Goal: Communication & Community: Answer question/provide support

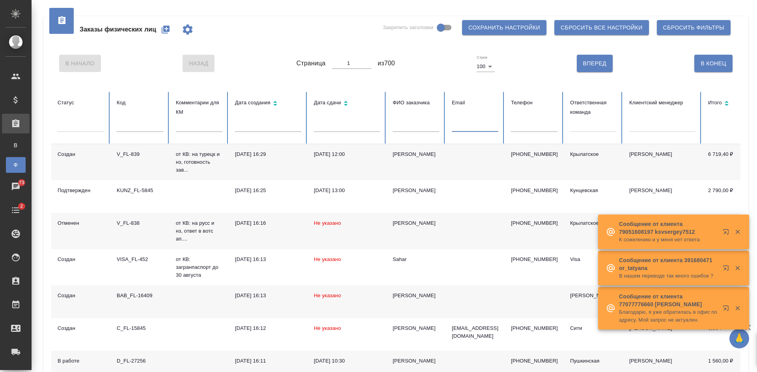
click at [497, 128] on input "text" at bounding box center [475, 126] width 47 height 11
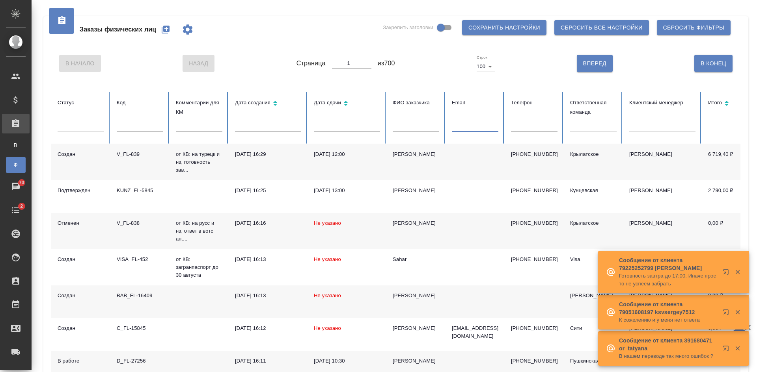
paste input "grinina.n72@gmail.com"
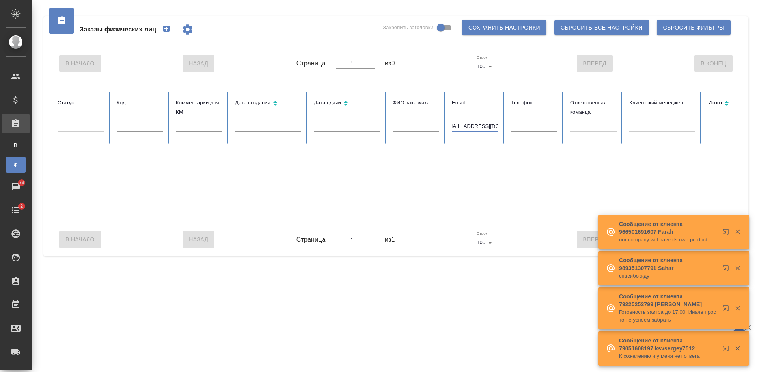
type input "grinina.n72@gmail.com"
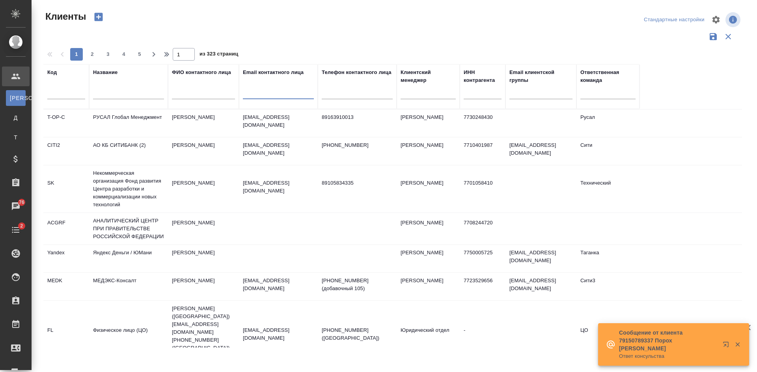
select select "RU"
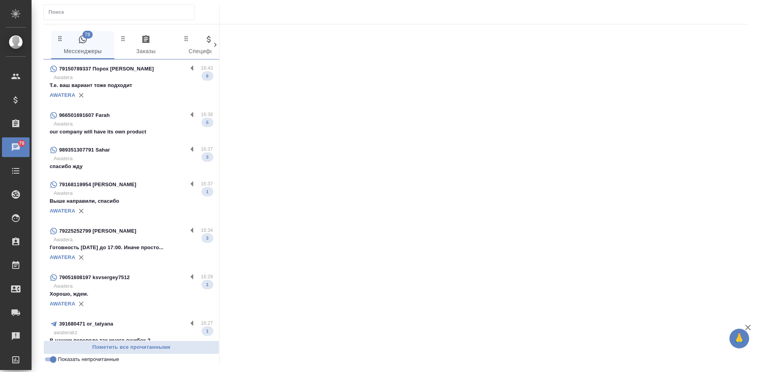
click at [132, 202] on p "Выше направили, спасибо" at bounding box center [131, 201] width 163 height 8
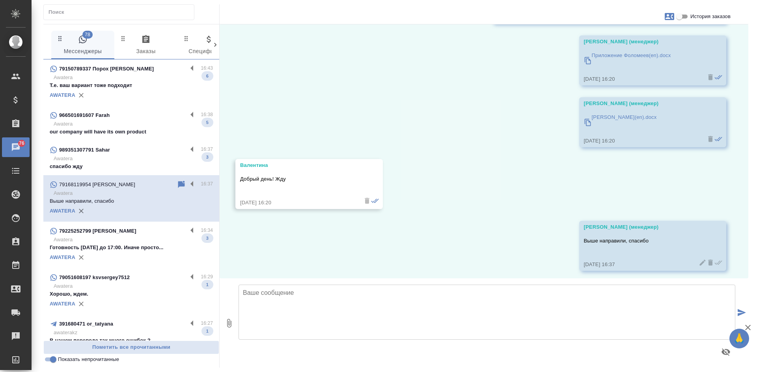
scroll to position [89, 0]
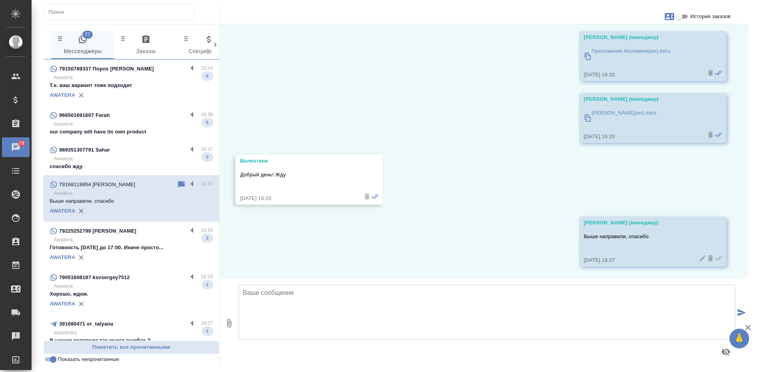
click at [128, 249] on p "Готовность завтра до 17:00. Иначе просто..." at bounding box center [131, 248] width 163 height 8
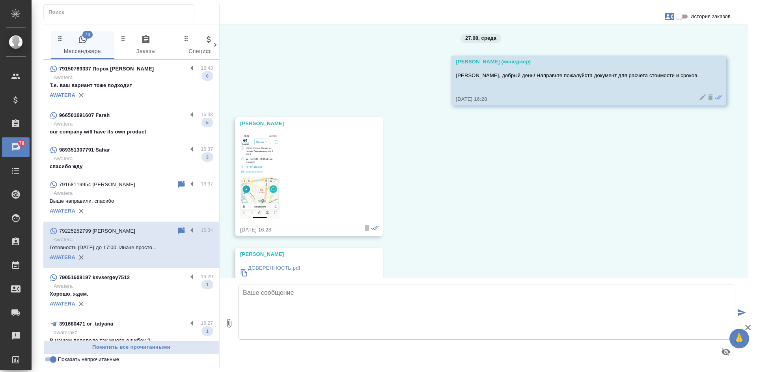
scroll to position [0, 0]
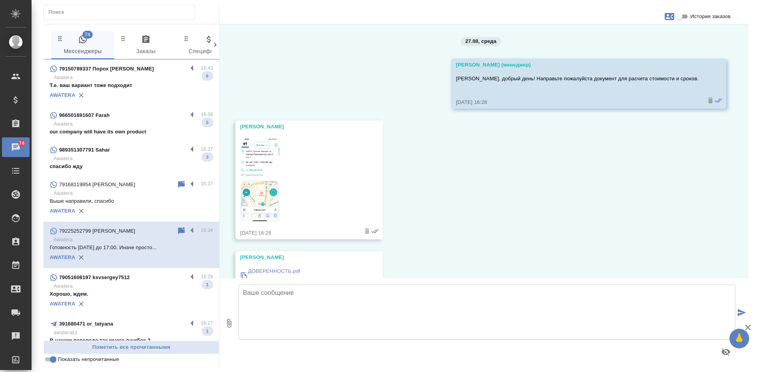
click at [275, 180] on img at bounding box center [259, 180] width 39 height 86
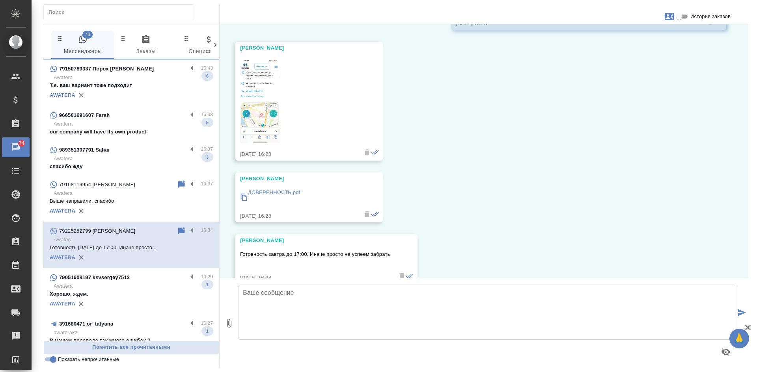
scroll to position [97, 0]
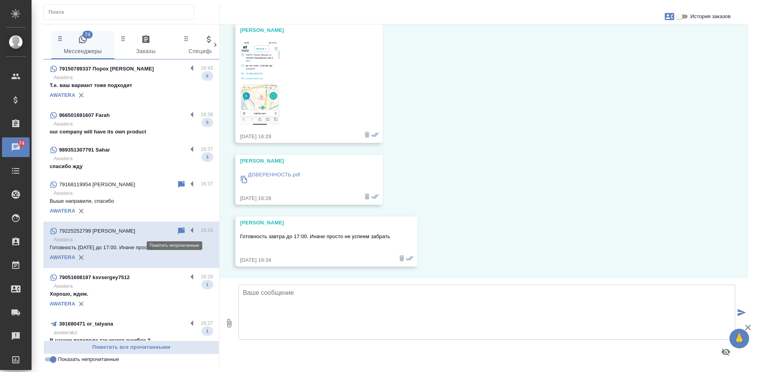
click at [178, 229] on icon at bounding box center [181, 230] width 7 height 7
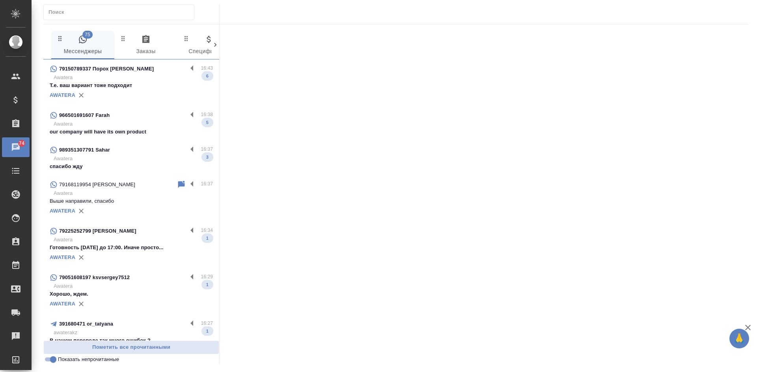
drag, startPoint x: 653, startPoint y: 252, endPoint x: 605, endPoint y: 245, distance: 49.4
click at [648, 250] on div at bounding box center [484, 191] width 529 height 335
click at [143, 240] on p "Awatera" at bounding box center [133, 240] width 159 height 8
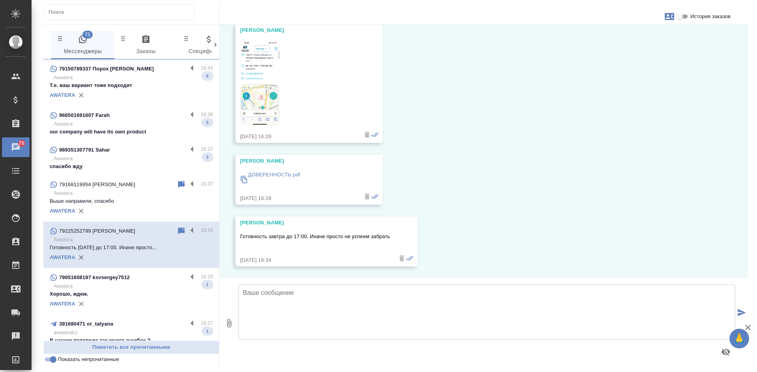
click at [678, 16] on input "История заказов" at bounding box center [679, 16] width 28 height 9
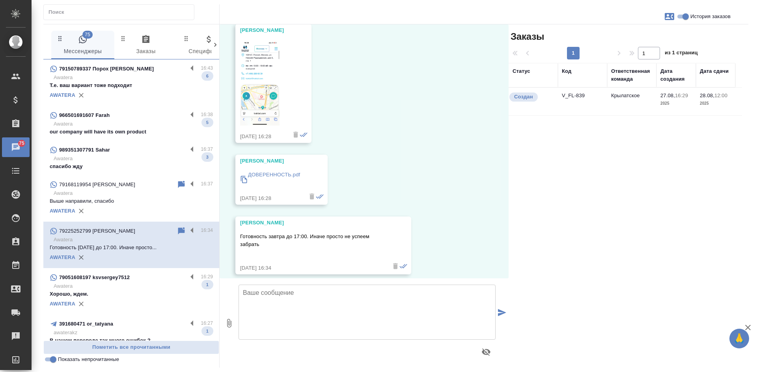
click at [678, 16] on input "История заказов" at bounding box center [685, 16] width 28 height 9
checkbox input "false"
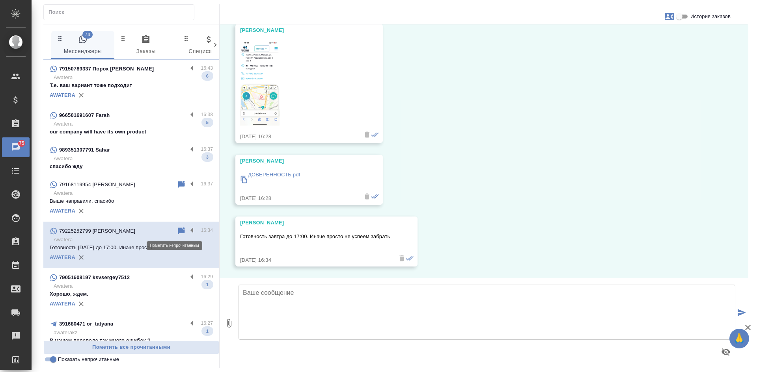
click at [178, 233] on icon at bounding box center [181, 230] width 7 height 7
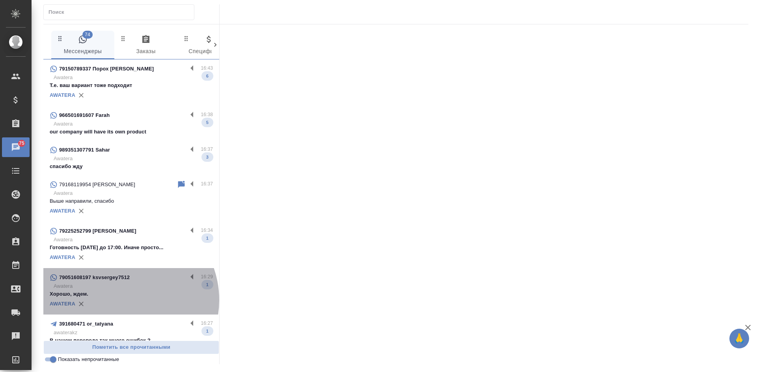
click at [121, 300] on div "AWATERA" at bounding box center [131, 304] width 163 height 12
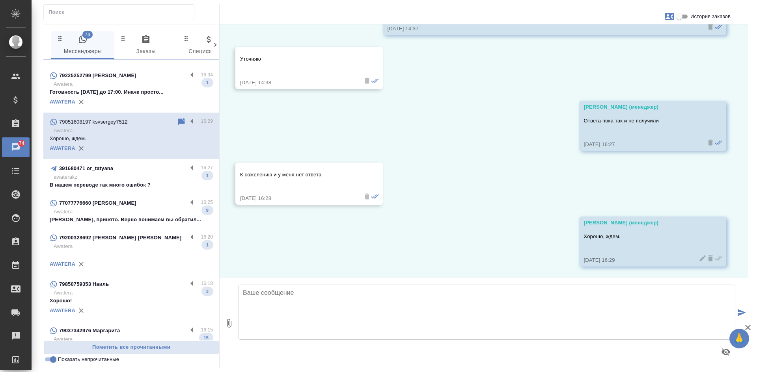
scroll to position [158, 0]
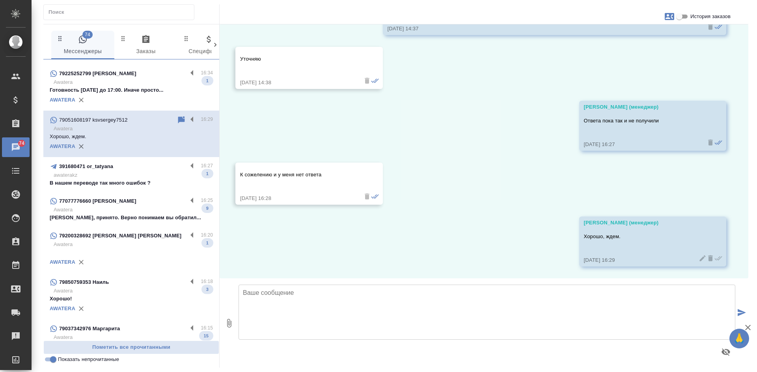
click at [150, 179] on p "awaterakz" at bounding box center [133, 175] width 159 height 8
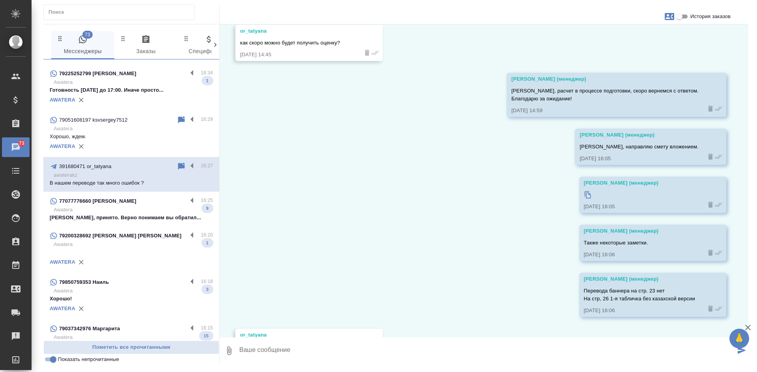
scroll to position [640, 0]
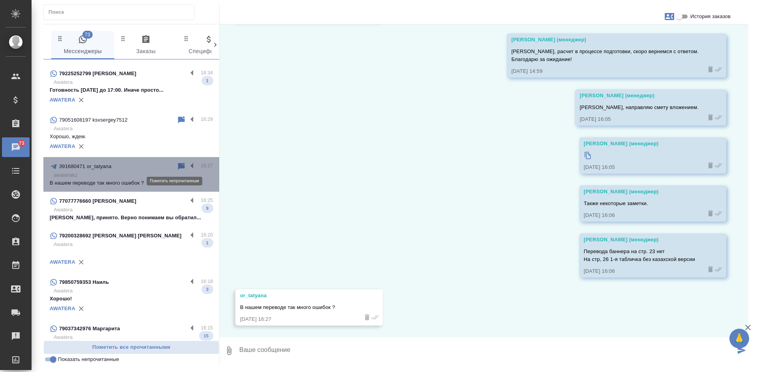
click at [178, 166] on icon at bounding box center [181, 166] width 7 height 7
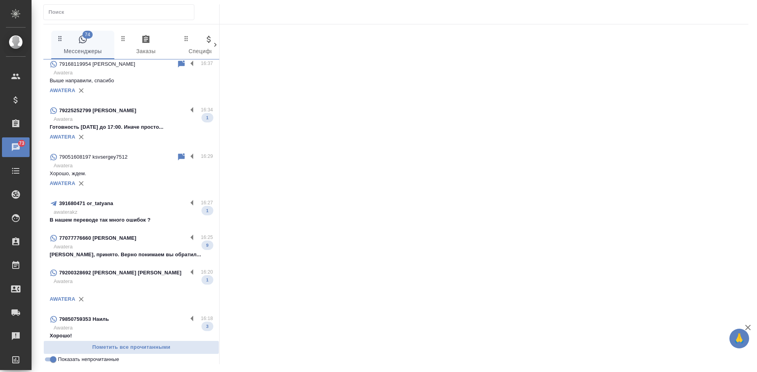
scroll to position [39, 0]
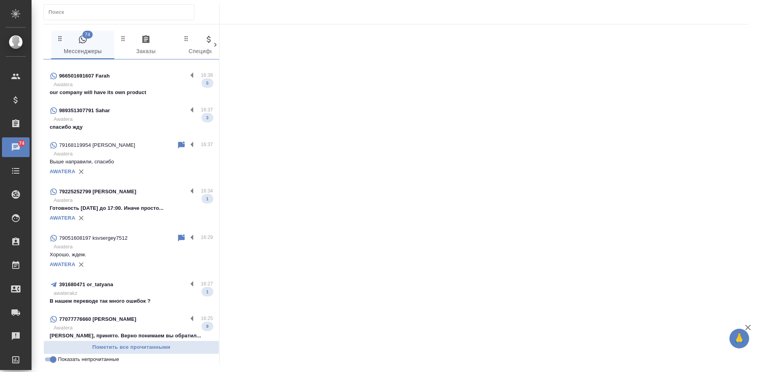
click at [51, 359] on input "Показать непрочитанные" at bounding box center [53, 359] width 28 height 9
click at [50, 360] on input "Показать непрочитанные" at bounding box center [47, 359] width 28 height 9
checkbox input "true"
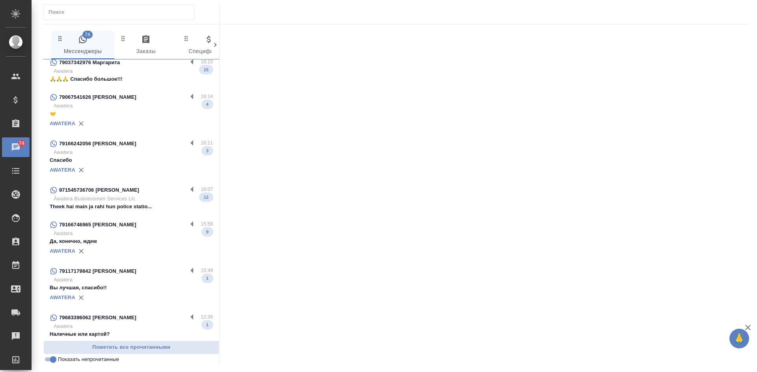
scroll to position [333, 0]
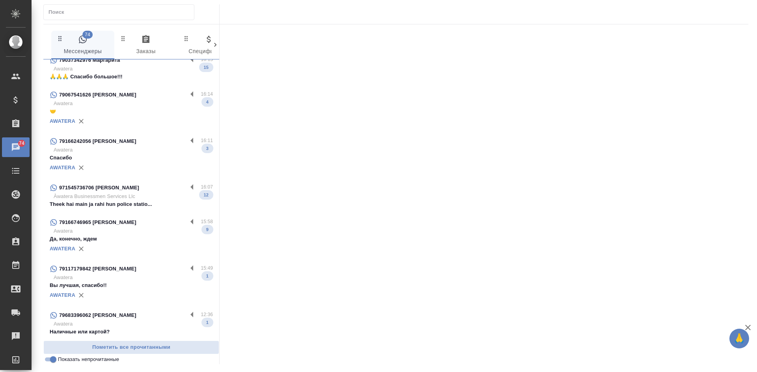
click at [125, 282] on p "Вы лучшая, спасибо!!" at bounding box center [131, 286] width 163 height 8
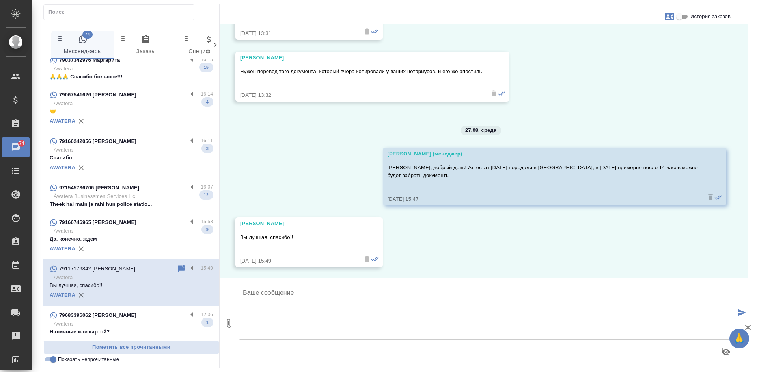
scroll to position [4181, 0]
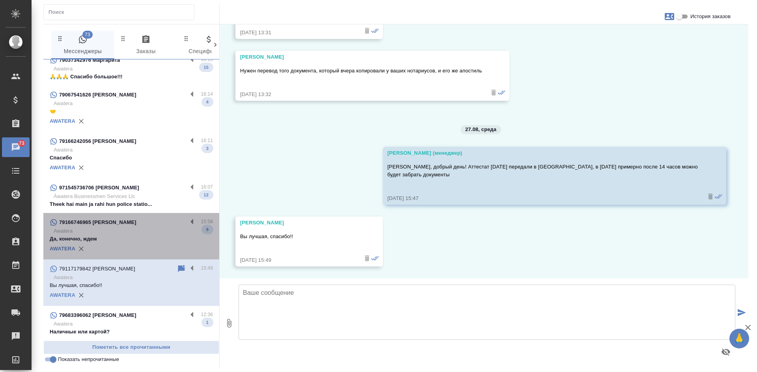
click at [132, 238] on p "Да, конечно, ждем" at bounding box center [131, 239] width 163 height 8
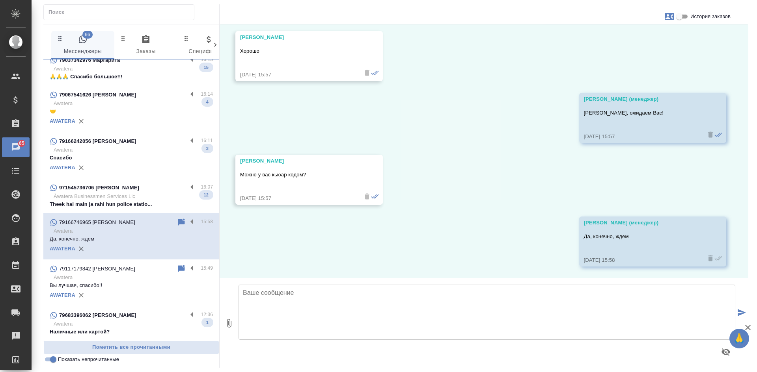
scroll to position [4711, 0]
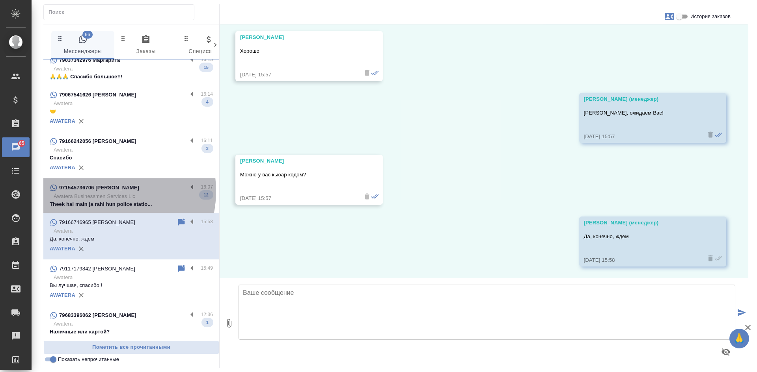
click at [99, 191] on p "971545736706 [PERSON_NAME]" at bounding box center [99, 188] width 80 height 8
type textarea "Х"
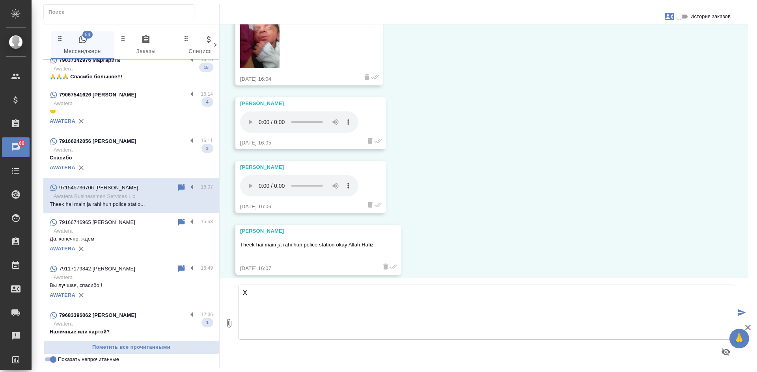
scroll to position [3336, 0]
drag, startPoint x: 382, startPoint y: 236, endPoint x: 233, endPoint y: 236, distance: 148.2
click at [233, 236] on div "27.08, среда Meri Billi Relax raho bilkul tension na Lena Kisi bhi baat ki thee…" at bounding box center [484, 151] width 529 height 254
copy p "Theek hai main ja rahi hun police station okay Allah Hafiz"
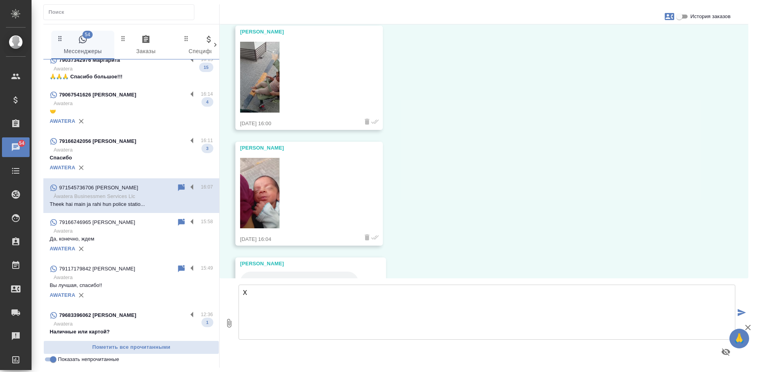
scroll to position [3336, 0]
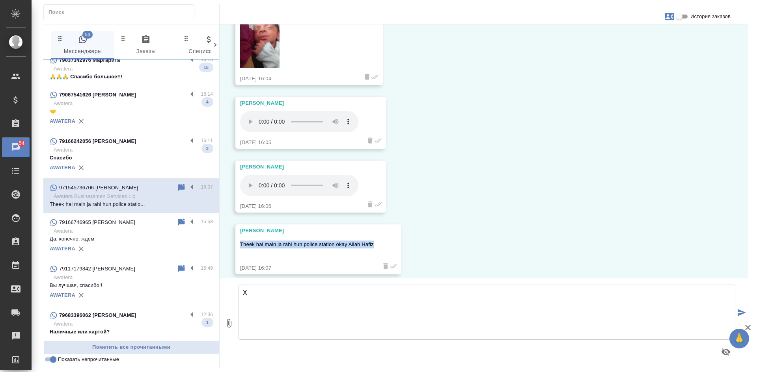
click at [125, 158] on p "Спасибо" at bounding box center [131, 158] width 163 height 8
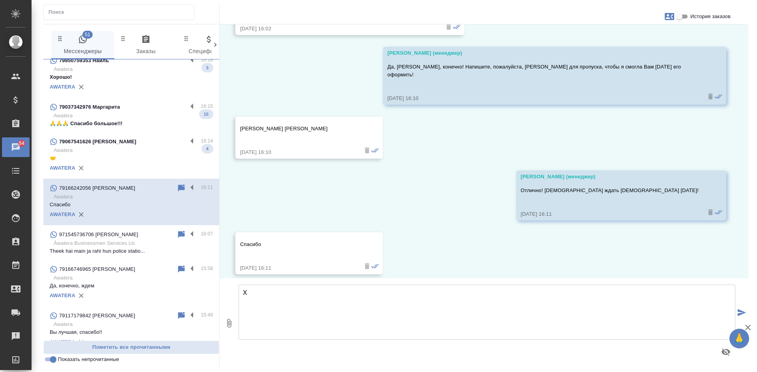
scroll to position [301, 0]
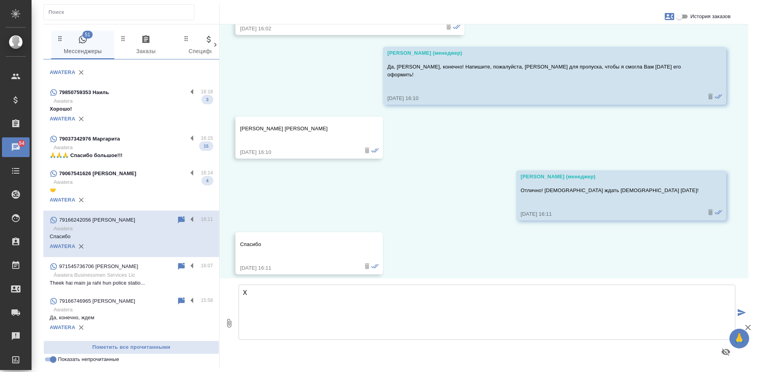
click at [103, 193] on p "🤝" at bounding box center [131, 190] width 163 height 8
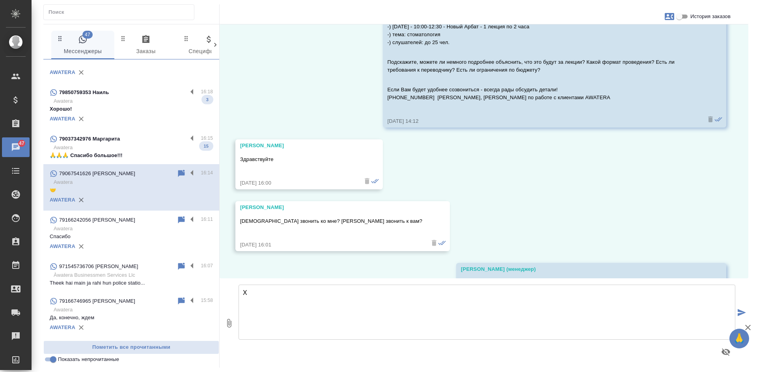
scroll to position [63, 0]
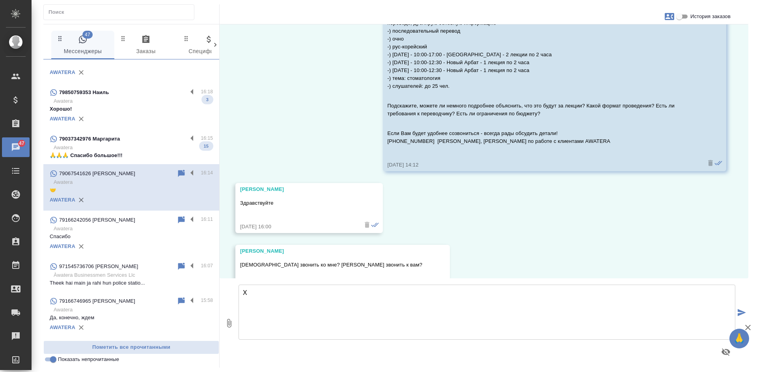
click at [135, 145] on p "Awatera" at bounding box center [133, 148] width 159 height 8
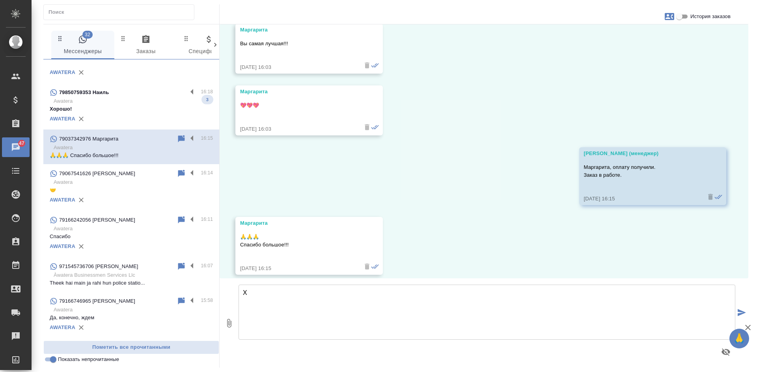
scroll to position [2637, 0]
click at [140, 94] on div "79850759353 Наиль" at bounding box center [119, 92] width 138 height 9
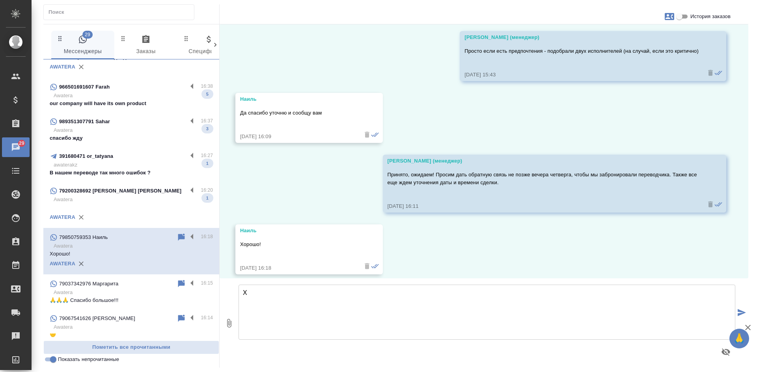
scroll to position [143, 0]
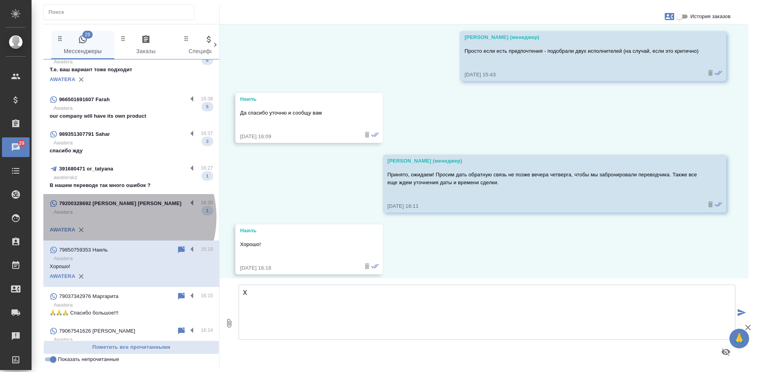
click at [117, 218] on p at bounding box center [131, 220] width 163 height 8
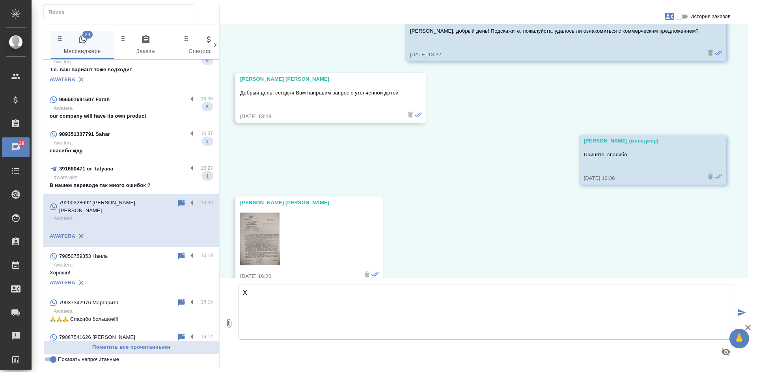
scroll to position [307, 0]
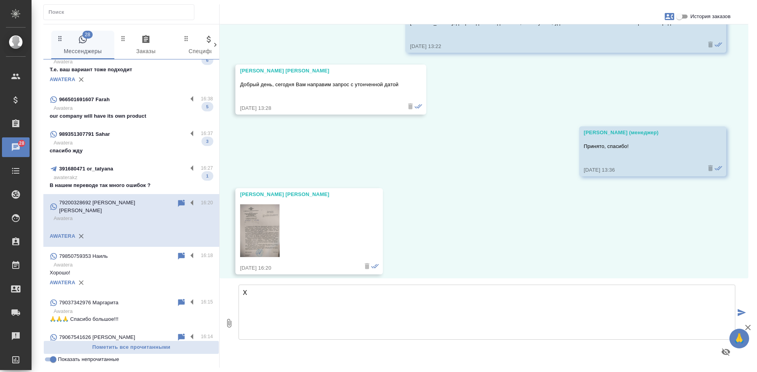
click at [263, 214] on img at bounding box center [259, 231] width 39 height 53
click at [178, 203] on icon at bounding box center [181, 203] width 7 height 7
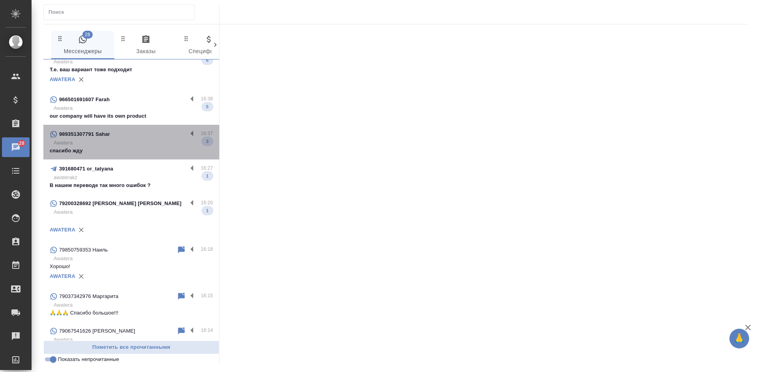
click at [141, 146] on p "Awatera" at bounding box center [133, 143] width 159 height 8
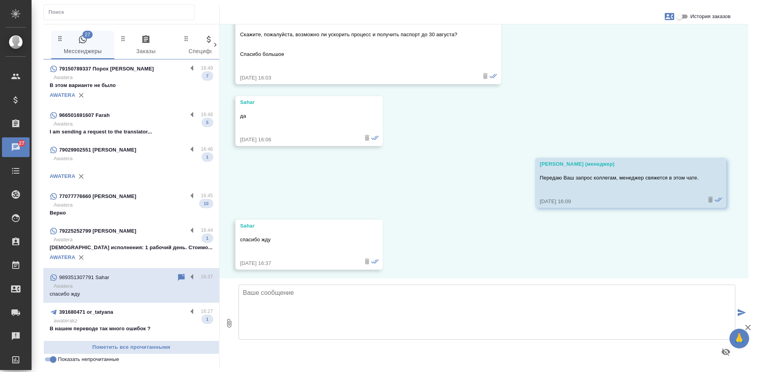
scroll to position [99, 0]
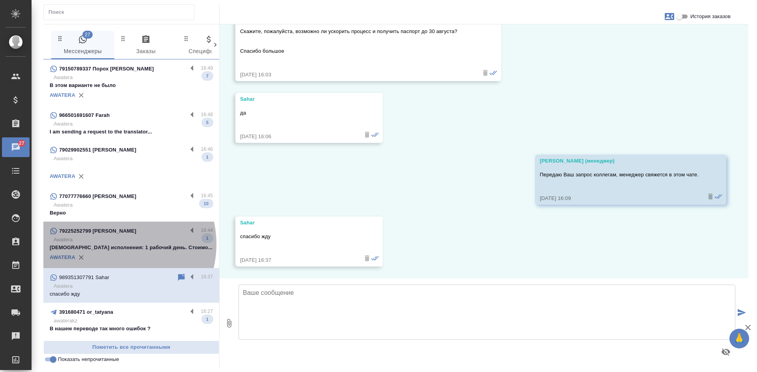
click at [114, 244] on p "Срок исполнения: 1 рабочий день. Стоимо..." at bounding box center [131, 248] width 163 height 8
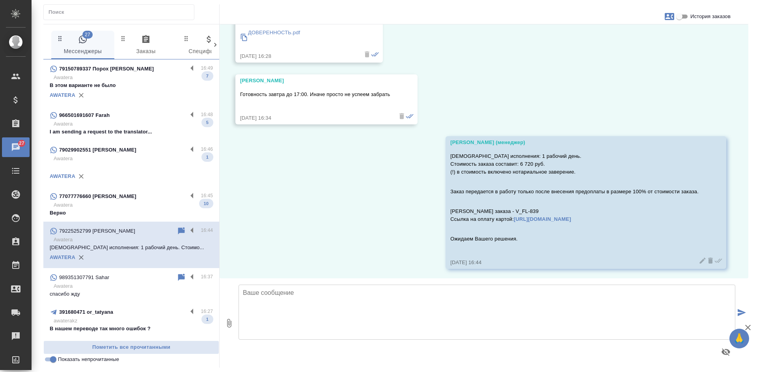
scroll to position [241, 0]
click at [121, 211] on p "Верно" at bounding box center [131, 213] width 163 height 8
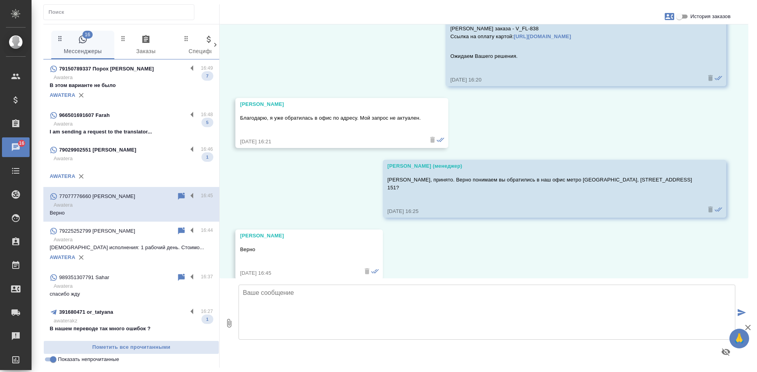
scroll to position [1040, 0]
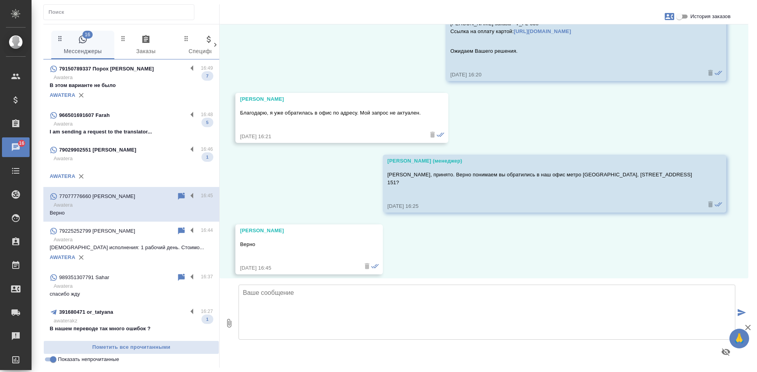
click at [110, 163] on p at bounding box center [131, 167] width 163 height 8
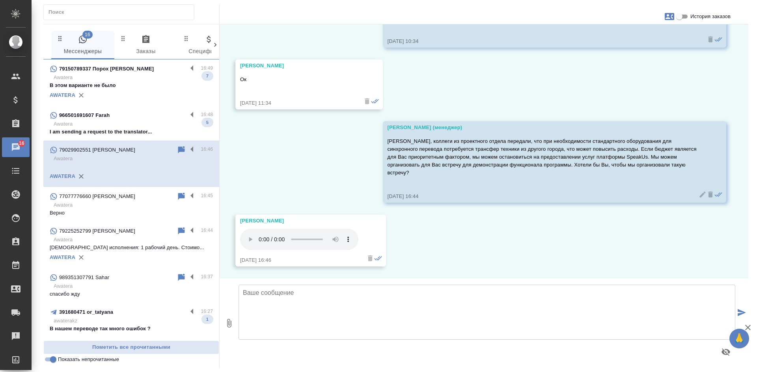
scroll to position [806, 0]
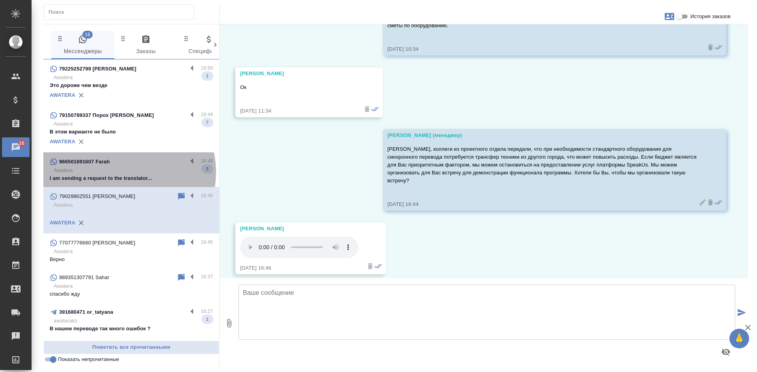
click at [121, 172] on p "Awatera" at bounding box center [133, 171] width 159 height 8
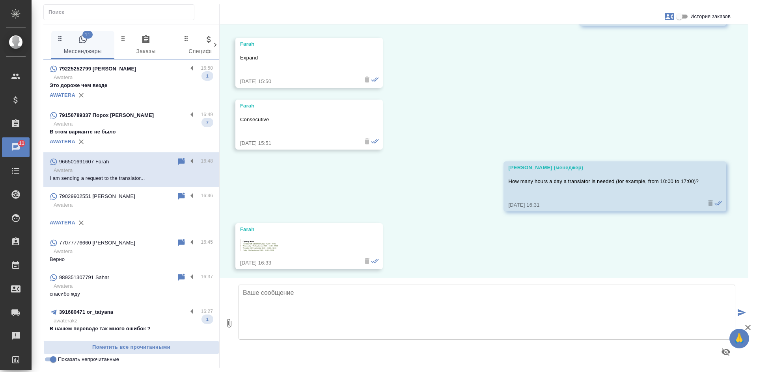
scroll to position [540, 0]
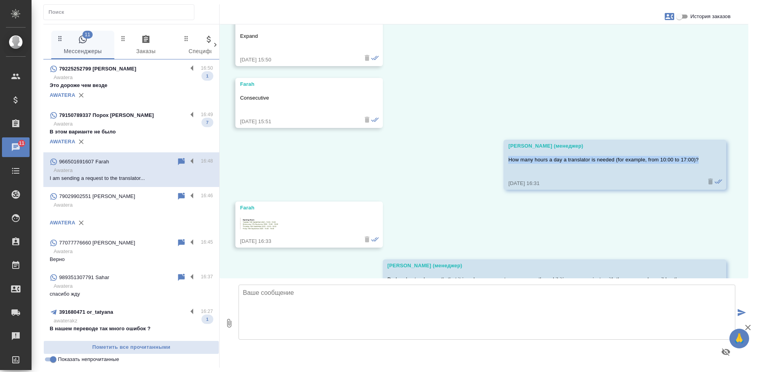
drag, startPoint x: 502, startPoint y: 158, endPoint x: 695, endPoint y: 154, distance: 193.2
click at [695, 154] on div "Веселова Юлия (менеджер) How many hours a day a translator is needed (for examp…" at bounding box center [614, 165] width 223 height 50
copy p "How many hours a day a translator is needed (for example, from 10:00 to 17:00)?"
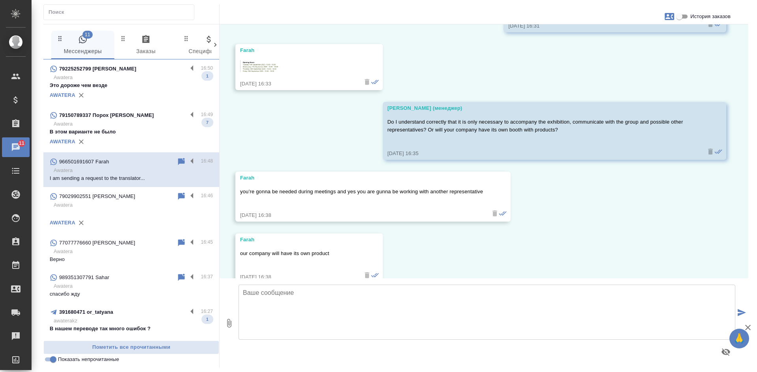
scroll to position [737, 0]
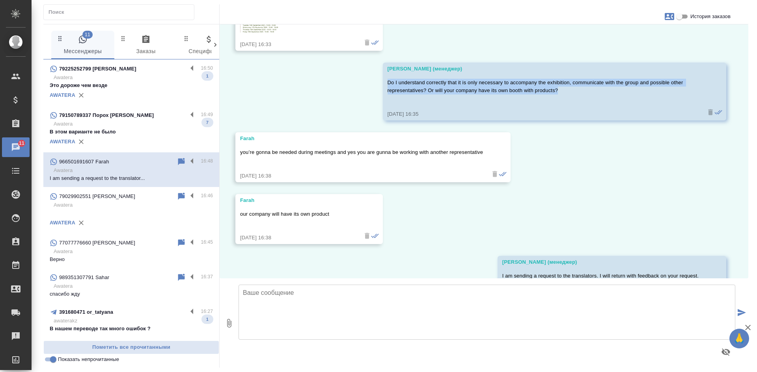
drag, startPoint x: 386, startPoint y: 82, endPoint x: 581, endPoint y: 90, distance: 194.9
click at [581, 90] on p "Do I understand correctly that it is only necessary to accompany the exhibition…" at bounding box center [542, 87] width 311 height 16
copy p "Do I understand correctly that it is only necessary to accompany the exhibition…"
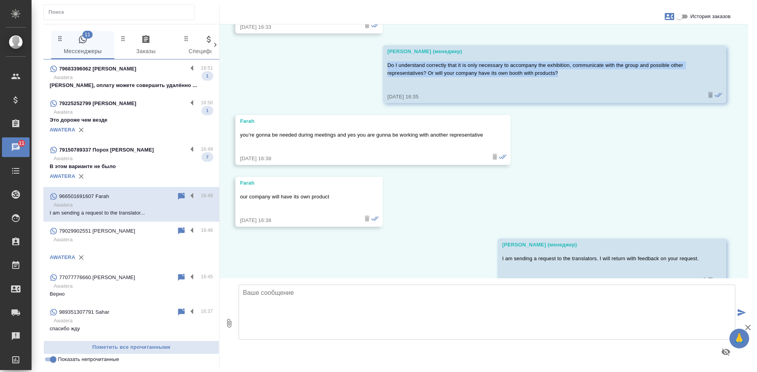
scroll to position [776, 0]
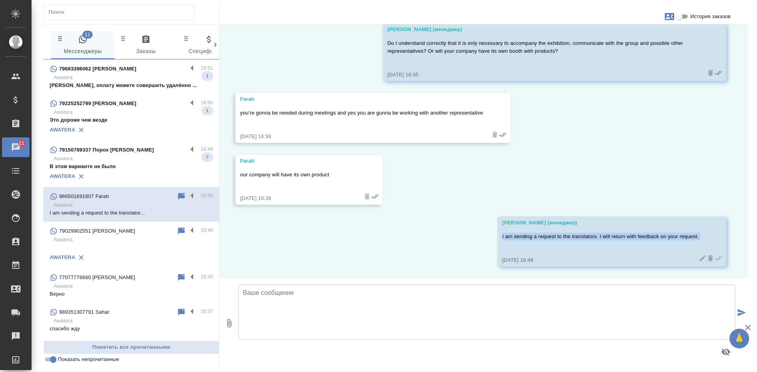
drag, startPoint x: 495, startPoint y: 236, endPoint x: 697, endPoint y: 242, distance: 202.3
click at [697, 242] on div "Веселова Юлия (менеджер) I am sending a request to the translators. I will retu…" at bounding box center [611, 242] width 229 height 50
copy p "I am sending a request to the translators. I will return with feedback on your …"
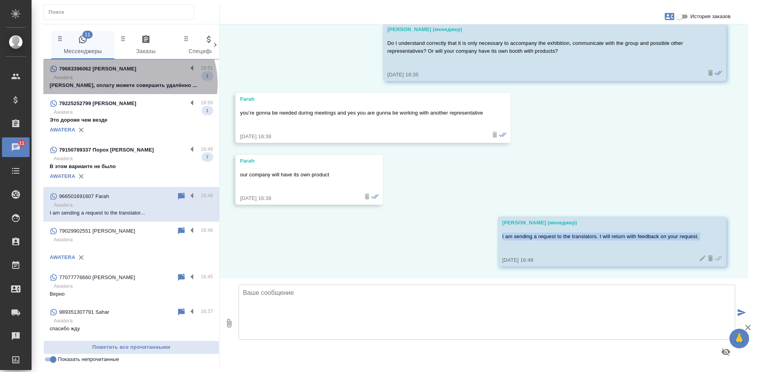
click at [128, 84] on p "Ольга, оплату можете совершить удалённо ..." at bounding box center [131, 86] width 163 height 8
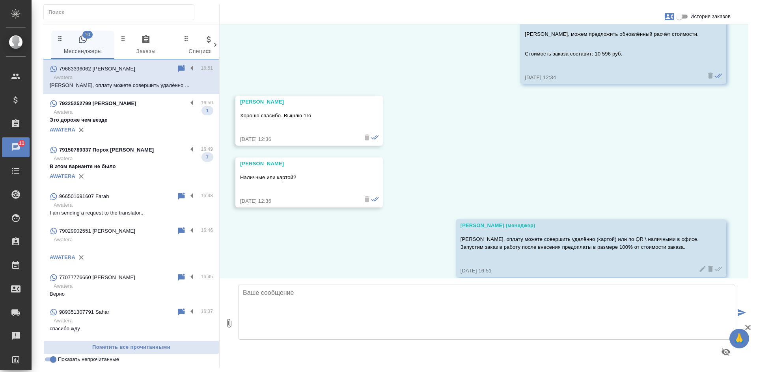
scroll to position [3841, 0]
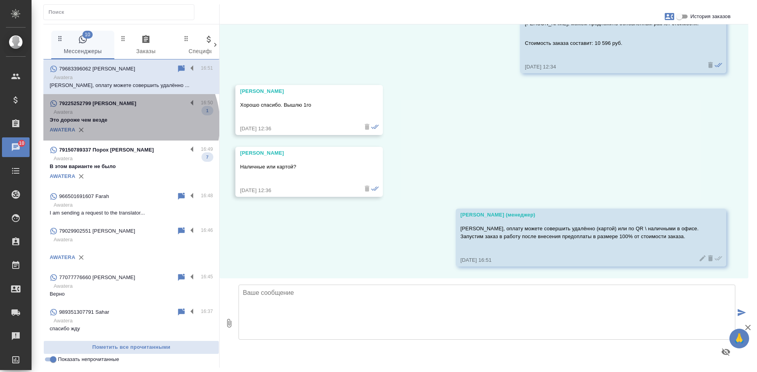
click at [129, 124] on p "Это дороже чем везде" at bounding box center [131, 120] width 163 height 8
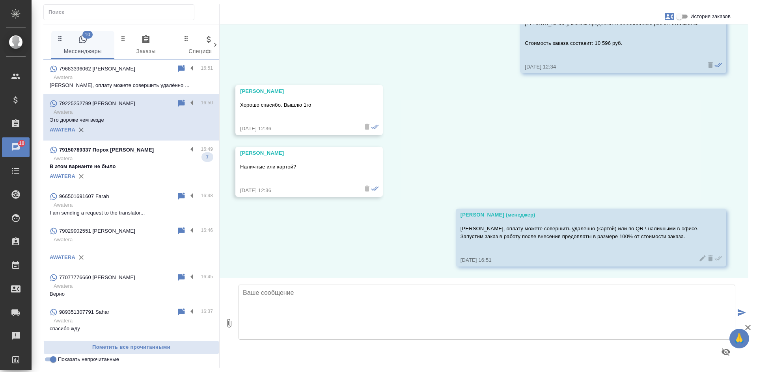
scroll to position [303, 0]
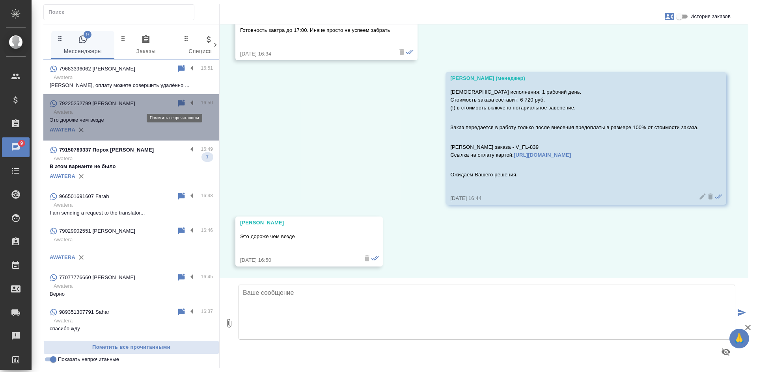
click at [178, 103] on icon at bounding box center [181, 103] width 7 height 7
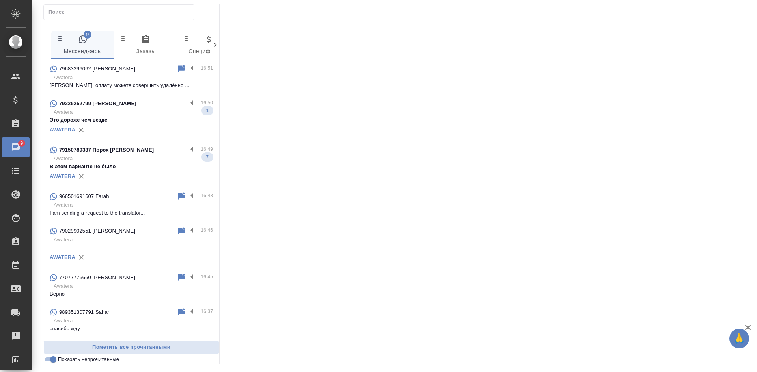
click at [130, 168] on p "В этом варианте не было" at bounding box center [131, 167] width 163 height 8
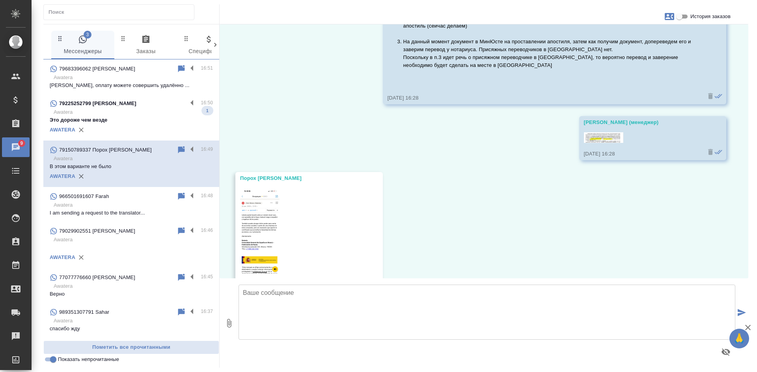
scroll to position [1025, 0]
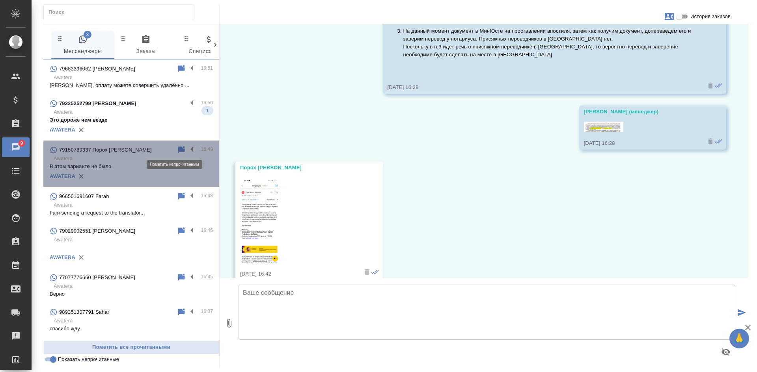
click at [178, 151] on icon at bounding box center [181, 149] width 7 height 7
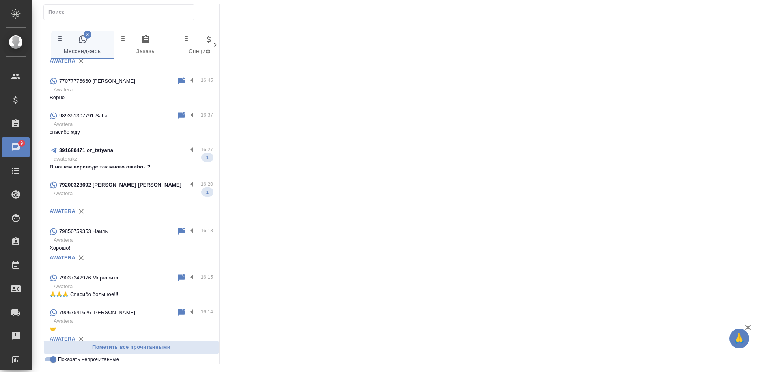
scroll to position [197, 0]
click at [51, 361] on input "Показать непрочитанные" at bounding box center [53, 359] width 28 height 9
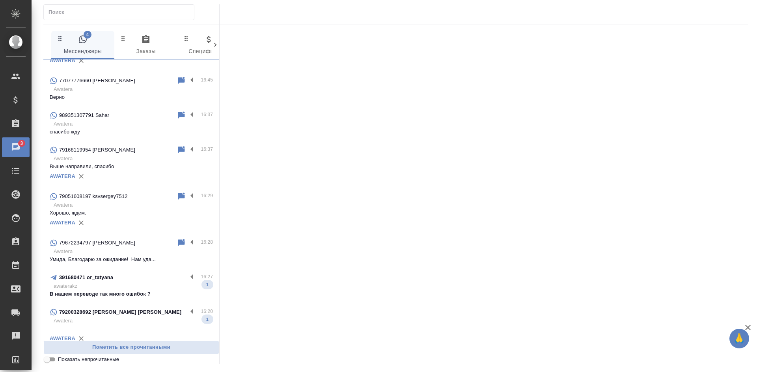
click at [51, 361] on input "Показать непрочитанные" at bounding box center [47, 359] width 28 height 9
checkbox input "true"
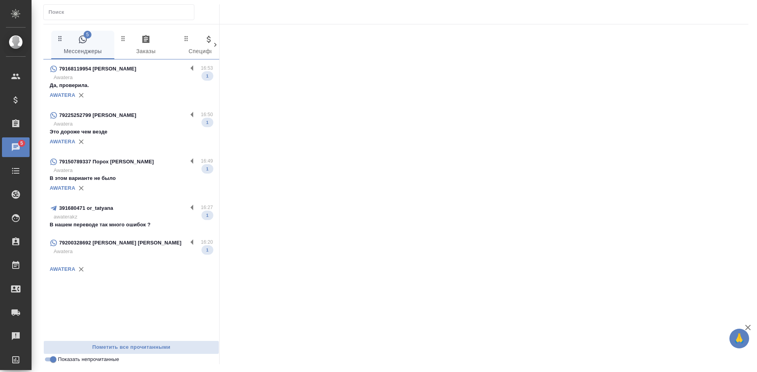
click at [124, 91] on div "AWATERA" at bounding box center [131, 95] width 163 height 12
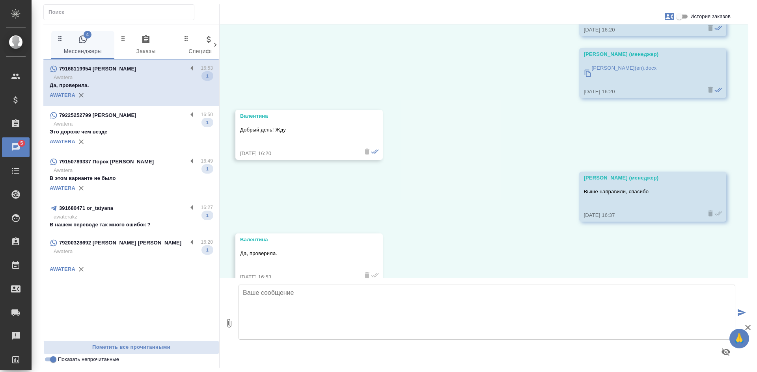
scroll to position [151, 0]
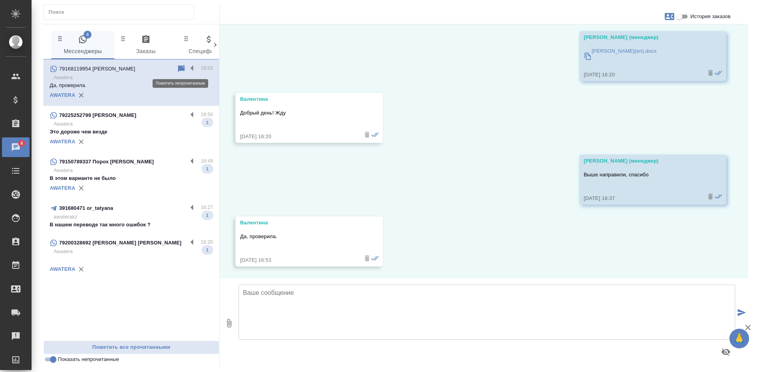
click at [182, 65] on icon at bounding box center [181, 68] width 9 height 9
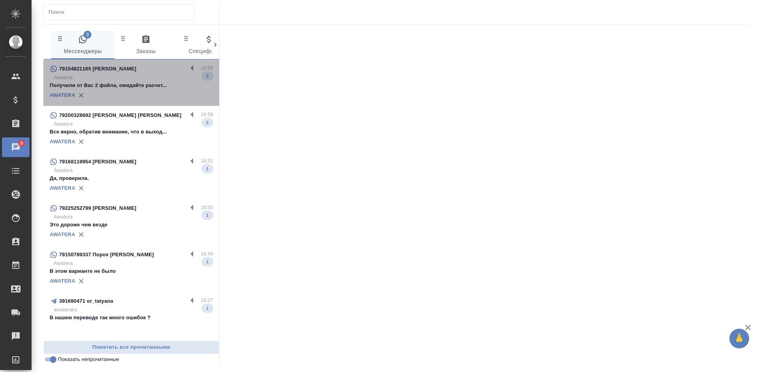
click at [109, 91] on div "AWATERA" at bounding box center [131, 95] width 163 height 12
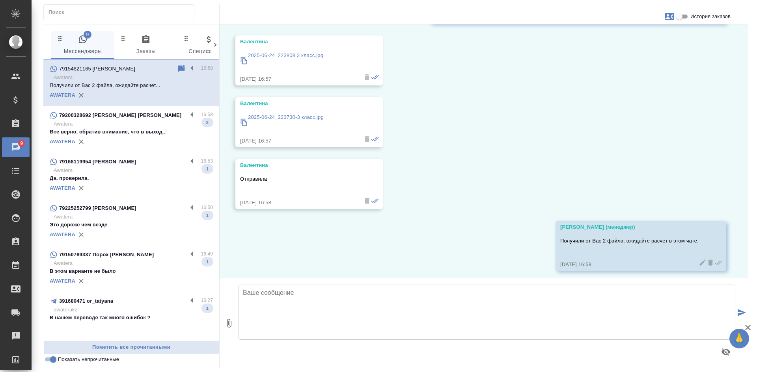
scroll to position [89, 0]
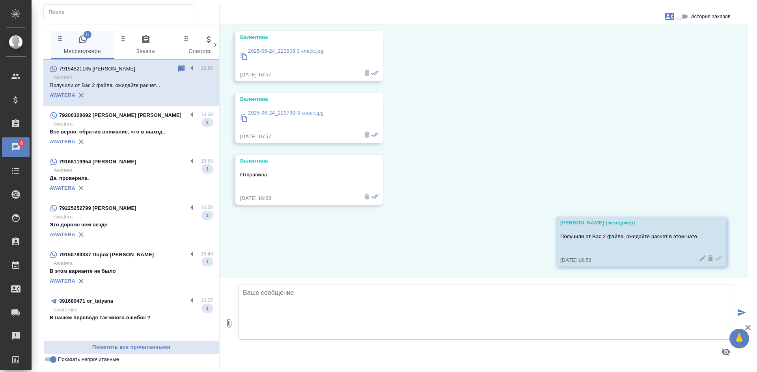
click at [132, 142] on div "AWATERA" at bounding box center [131, 142] width 163 height 12
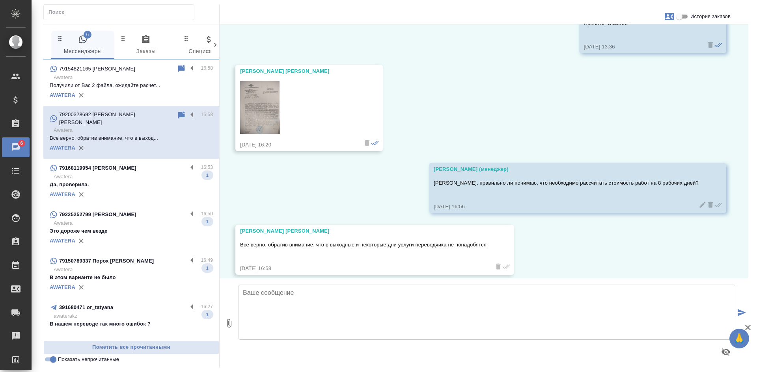
scroll to position [431, 0]
click at [55, 363] on input "Показать непрочитанные" at bounding box center [53, 359] width 28 height 9
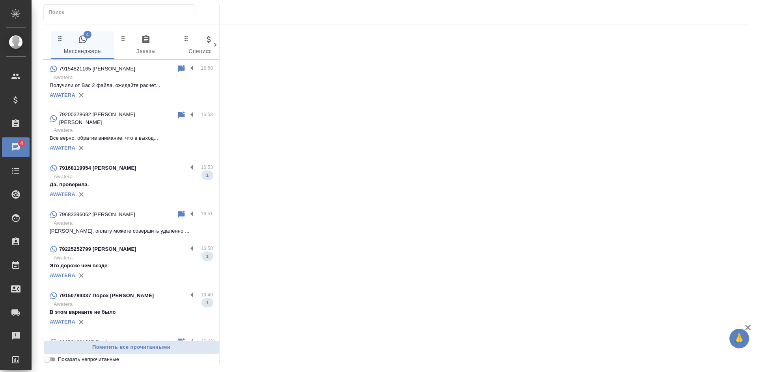
click at [54, 363] on input "Показать непрочитанные" at bounding box center [47, 359] width 28 height 9
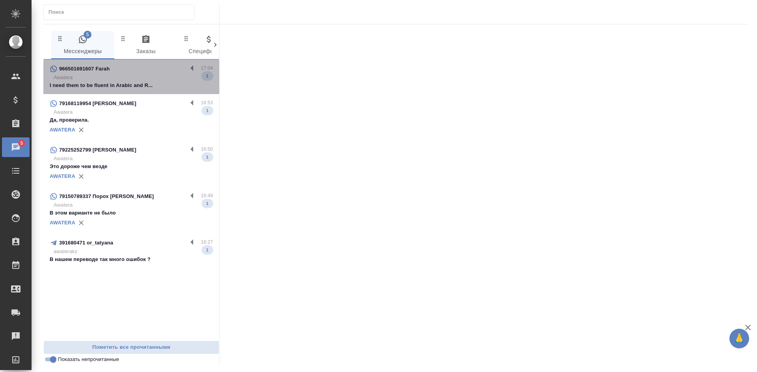
click at [133, 81] on p "Awatera" at bounding box center [133, 78] width 159 height 8
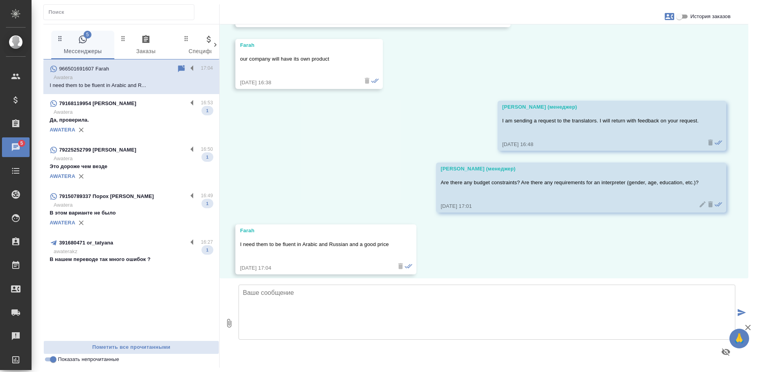
scroll to position [900, 0]
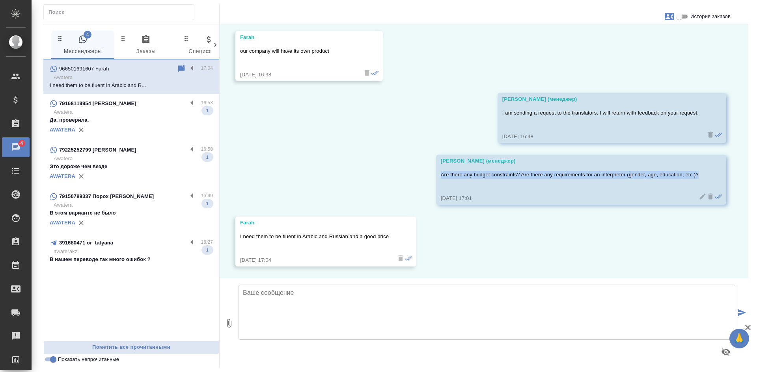
drag, startPoint x: 681, startPoint y: 172, endPoint x: 435, endPoint y: 173, distance: 246.3
click at [436, 172] on div "Веселова Юлия (менеджер) Are there any budget constraints? Are there any requir…" at bounding box center [581, 180] width 290 height 50
copy p "Are there any budget constraints? Are there any requirements for an interpreter…"
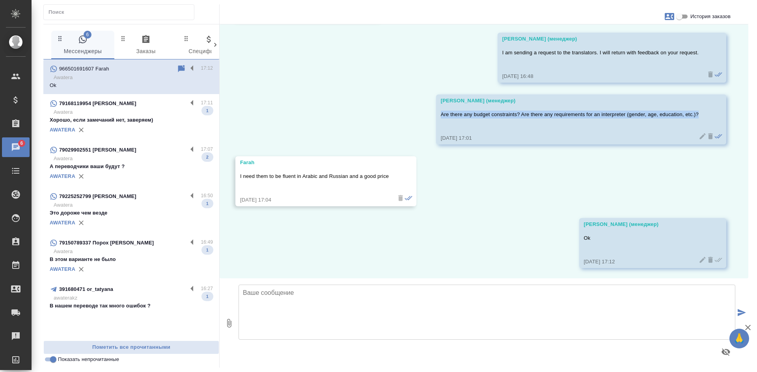
scroll to position [962, 0]
click at [121, 117] on p "Хорошо, если замечаний нет, заверяем)" at bounding box center [131, 120] width 163 height 8
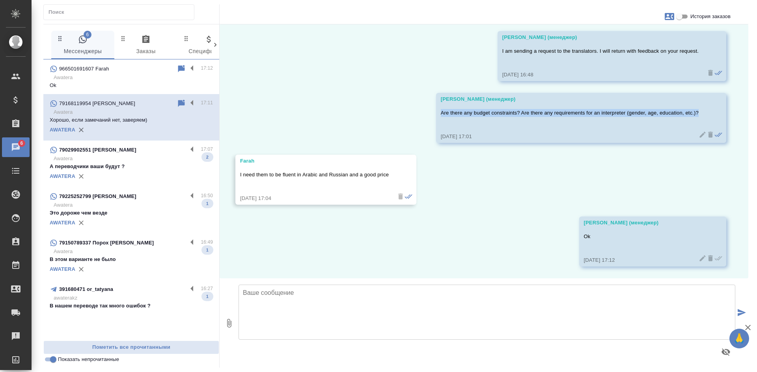
scroll to position [213, 0]
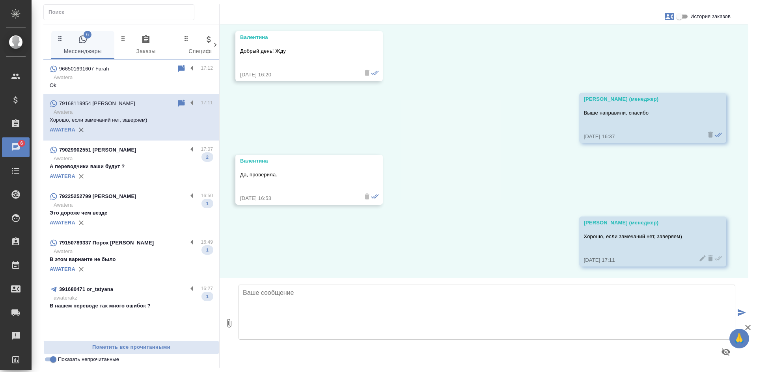
click at [57, 360] on input "Показать непрочитанные" at bounding box center [53, 359] width 28 height 9
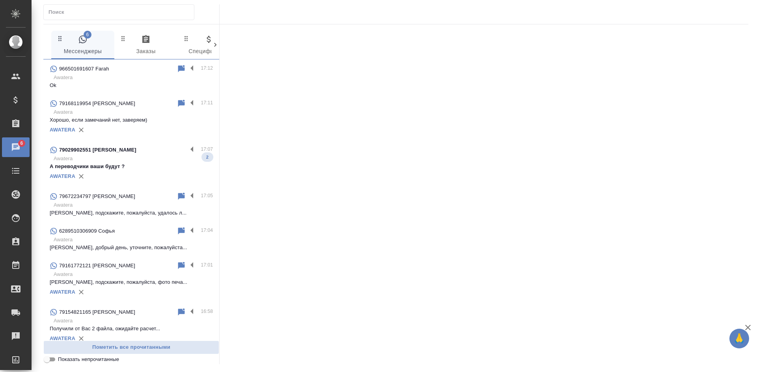
click at [52, 361] on input "Показать непрочитанные" at bounding box center [47, 359] width 28 height 9
checkbox input "true"
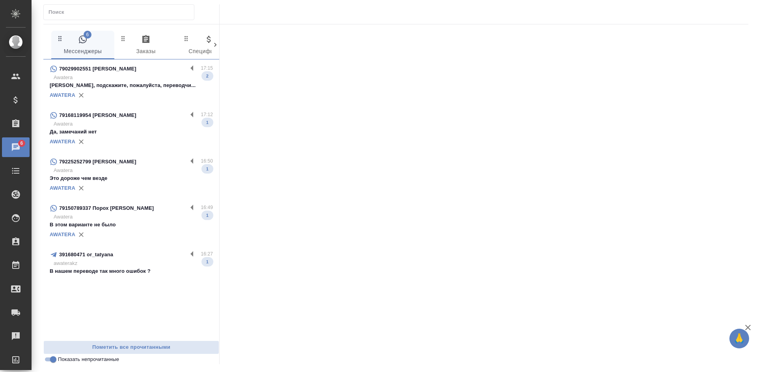
click at [151, 83] on p "Антон, подскажите, пожалуйста, переводчи..." at bounding box center [131, 86] width 163 height 8
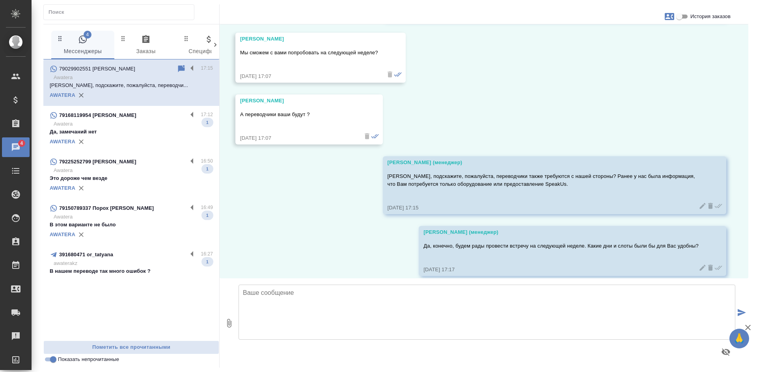
scroll to position [1385, 0]
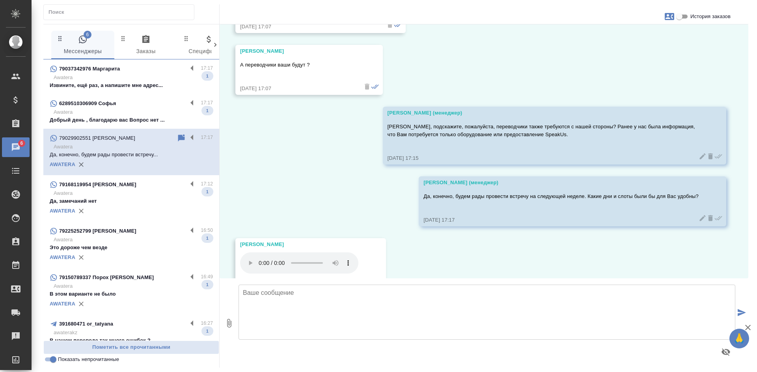
scroll to position [1448, 0]
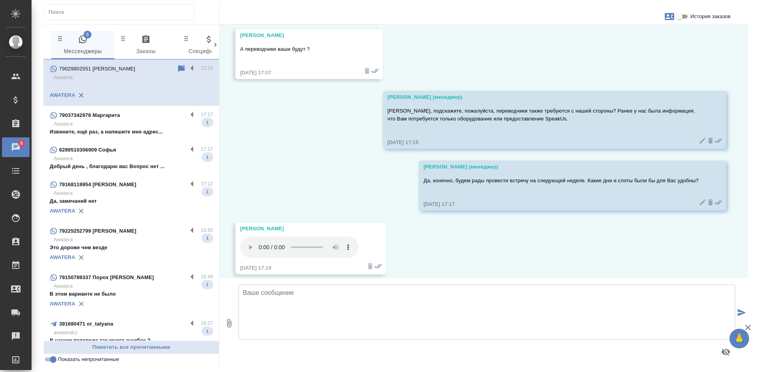
click at [148, 128] on p "Awatera" at bounding box center [133, 124] width 159 height 8
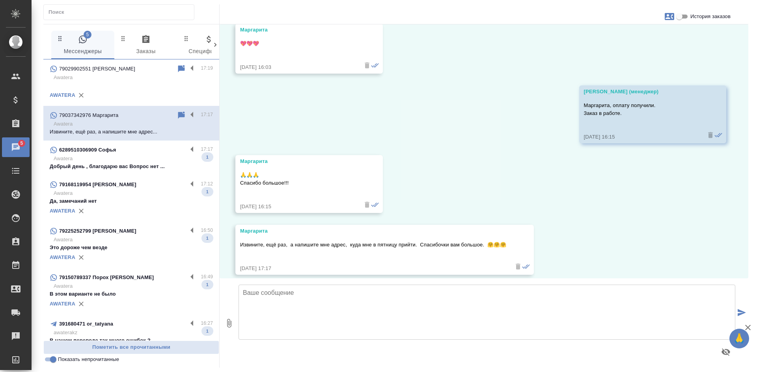
scroll to position [2699, 0]
click at [177, 117] on icon at bounding box center [181, 115] width 9 height 9
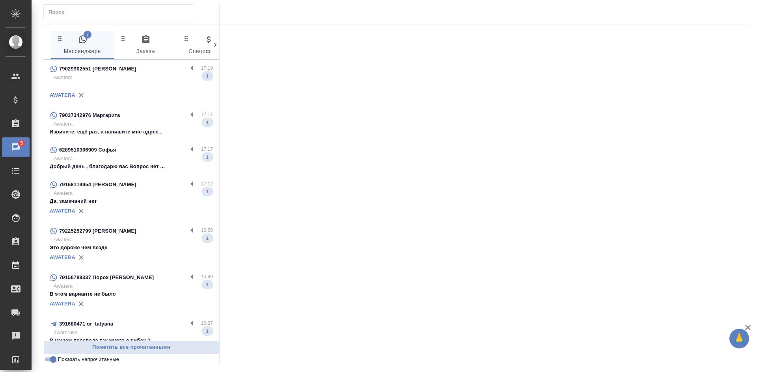
click at [144, 156] on p "Awatera" at bounding box center [133, 159] width 159 height 8
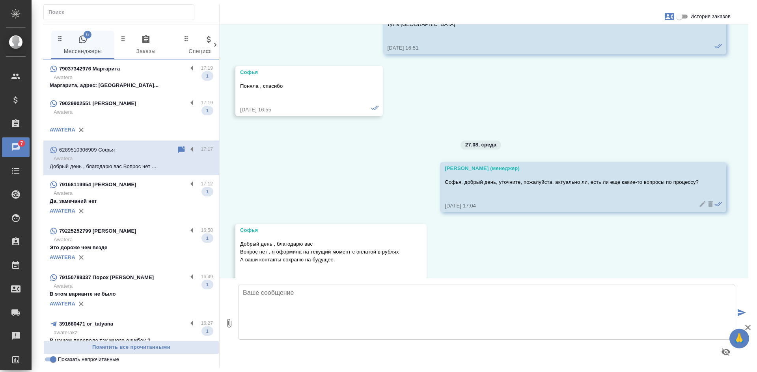
scroll to position [2733, 0]
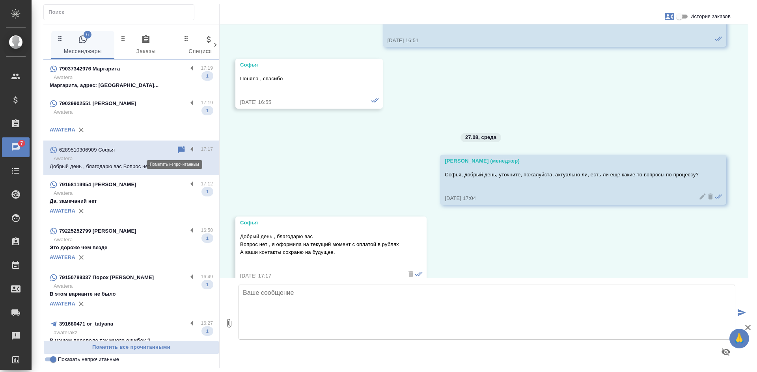
click at [177, 152] on icon at bounding box center [181, 149] width 9 height 9
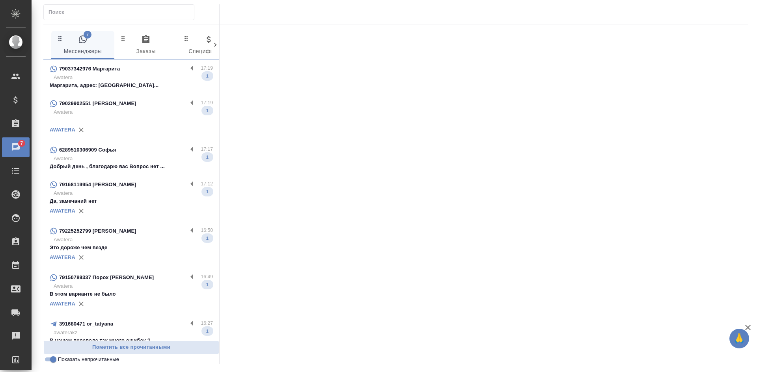
click at [50, 361] on input "Показать непрочитанные" at bounding box center [53, 359] width 28 height 9
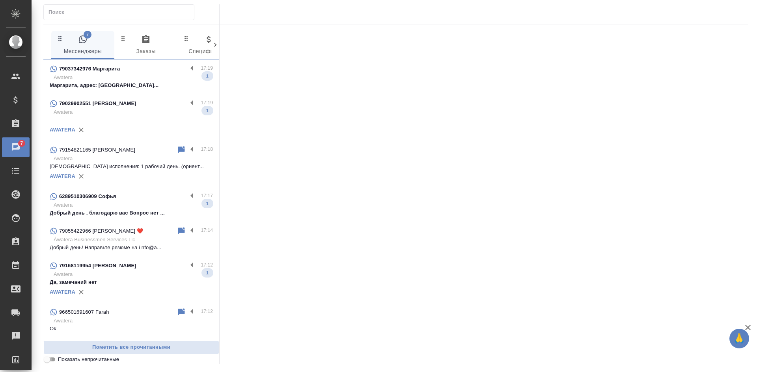
click at [49, 360] on input "Показать непрочитанные" at bounding box center [47, 359] width 28 height 9
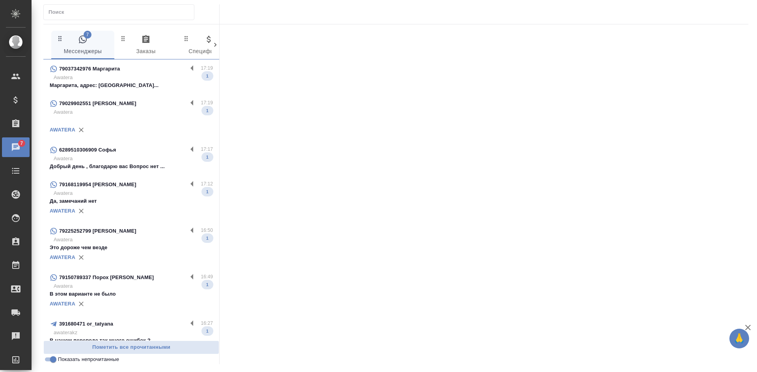
click at [115, 80] on p "Awatera" at bounding box center [133, 78] width 159 height 8
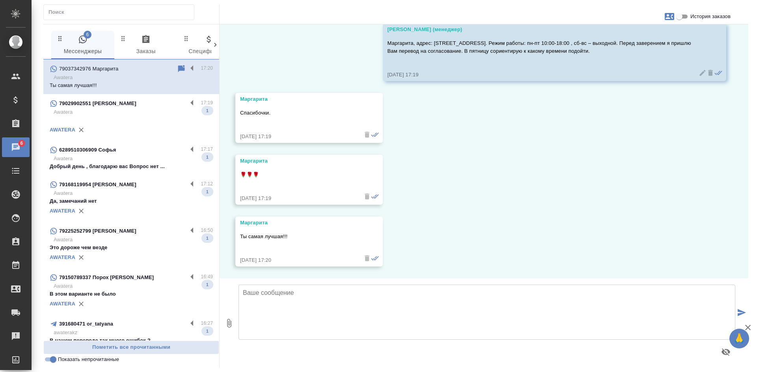
scroll to position [2954, 0]
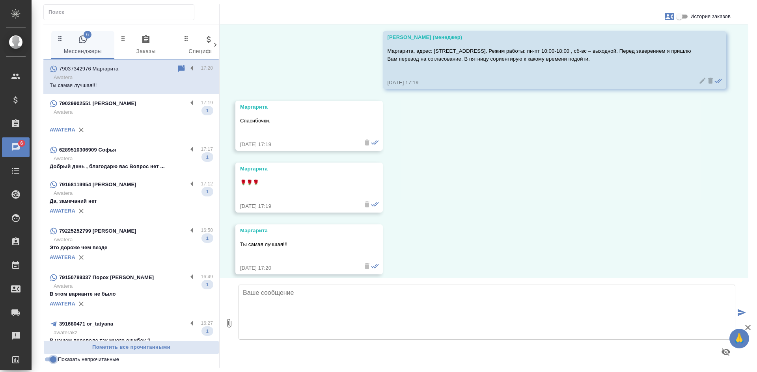
click at [52, 362] on input "Показать непрочитанные" at bounding box center [53, 359] width 28 height 9
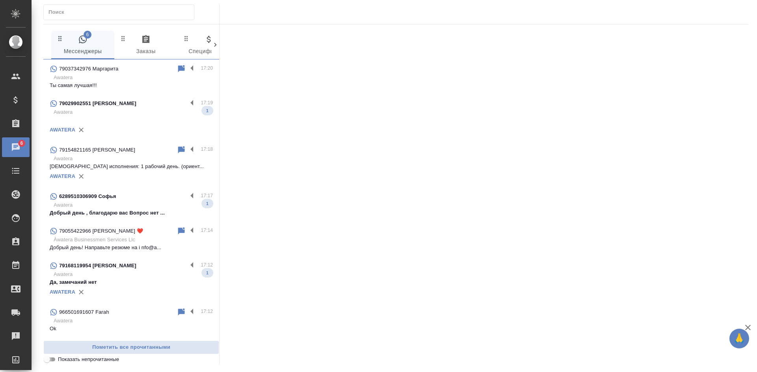
click at [52, 362] on input "Показать непрочитанные" at bounding box center [47, 359] width 28 height 9
checkbox input "true"
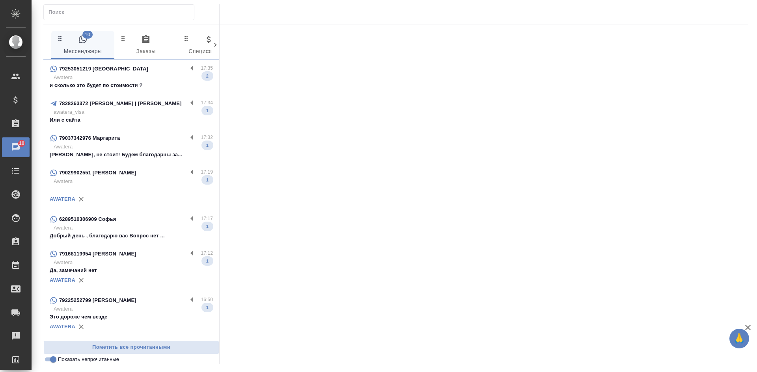
click at [129, 116] on p "awatera_visa" at bounding box center [133, 112] width 159 height 8
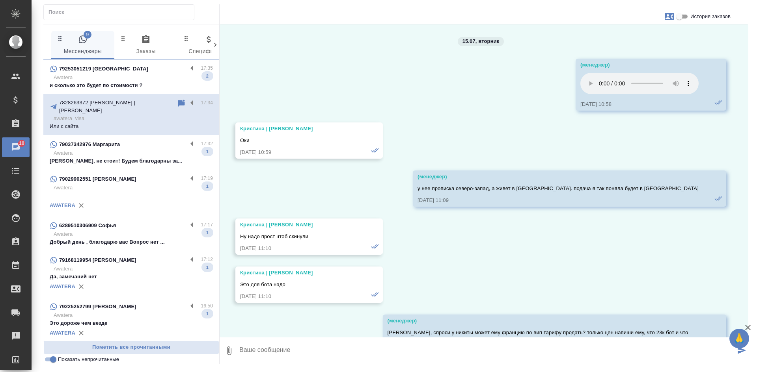
scroll to position [39010, 0]
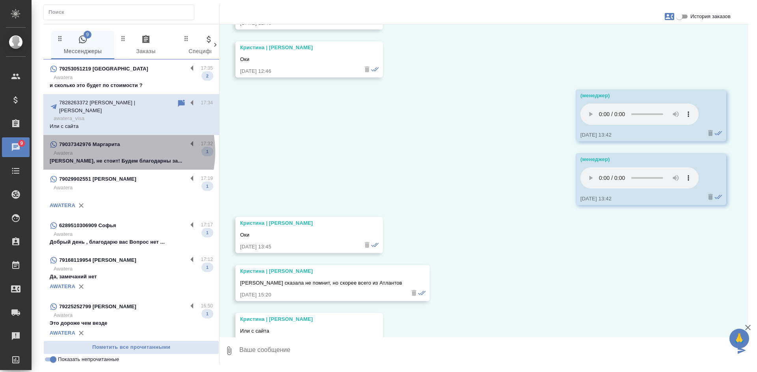
click at [112, 149] on p "Awatera" at bounding box center [133, 153] width 159 height 8
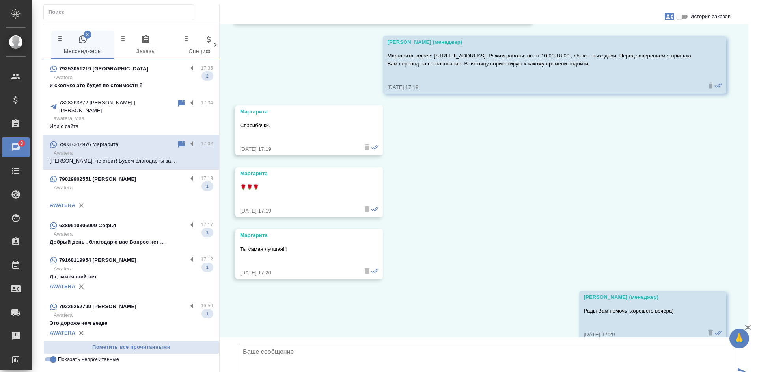
scroll to position [2919, 0]
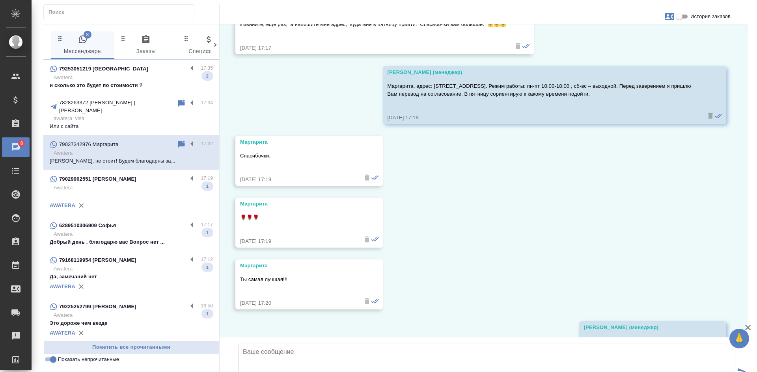
click at [132, 82] on p "и сколько это будет по стоимости ?" at bounding box center [131, 86] width 163 height 8
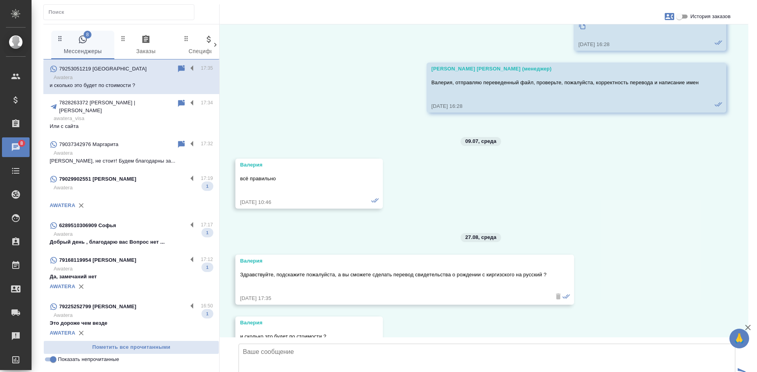
scroll to position [2256, 0]
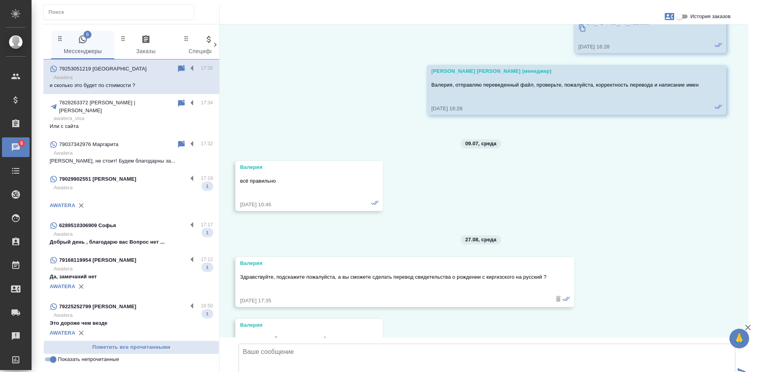
click at [686, 13] on input "История заказов" at bounding box center [679, 16] width 28 height 9
checkbox input "true"
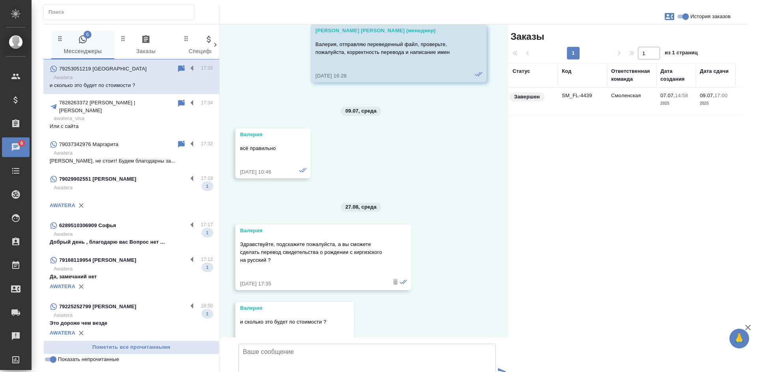
scroll to position [2508, 0]
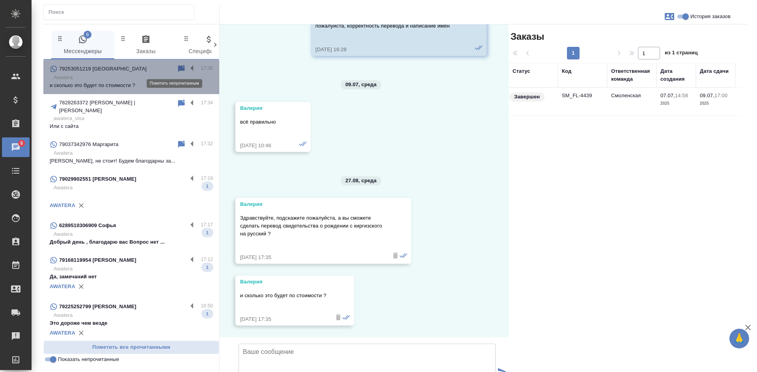
click at [178, 67] on icon at bounding box center [181, 68] width 7 height 7
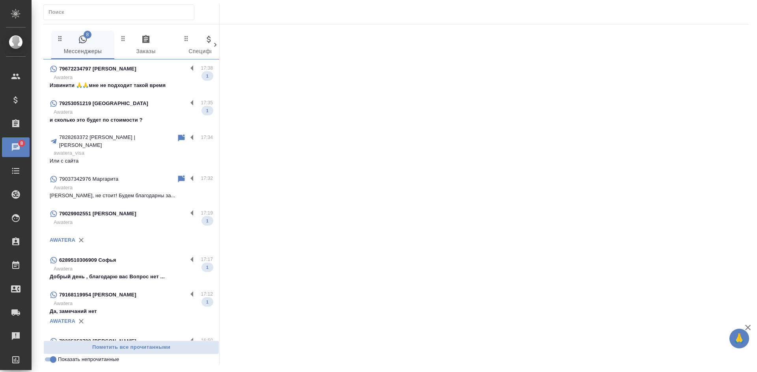
click at [141, 78] on p "Awatera" at bounding box center [133, 78] width 159 height 8
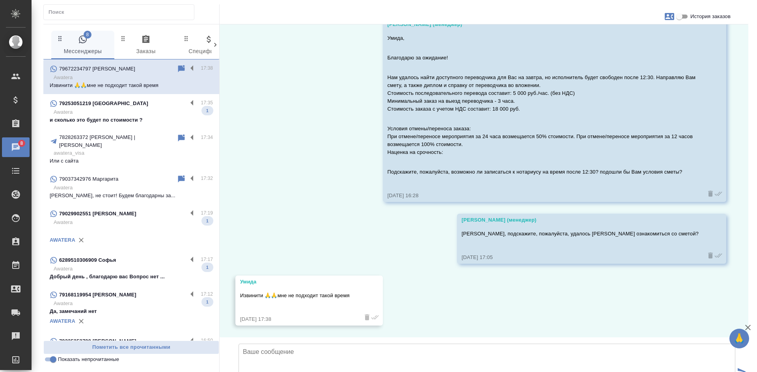
scroll to position [804, 0]
click at [54, 362] on input "Показать непрочитанные" at bounding box center [53, 359] width 28 height 9
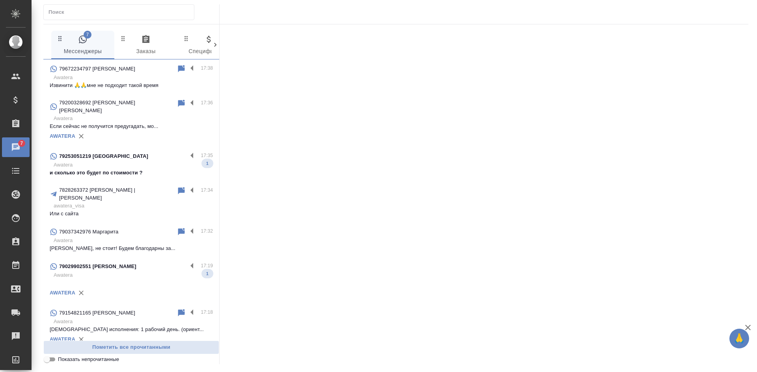
click at [52, 362] on input "Показать непрочитанные" at bounding box center [47, 359] width 28 height 9
checkbox input "true"
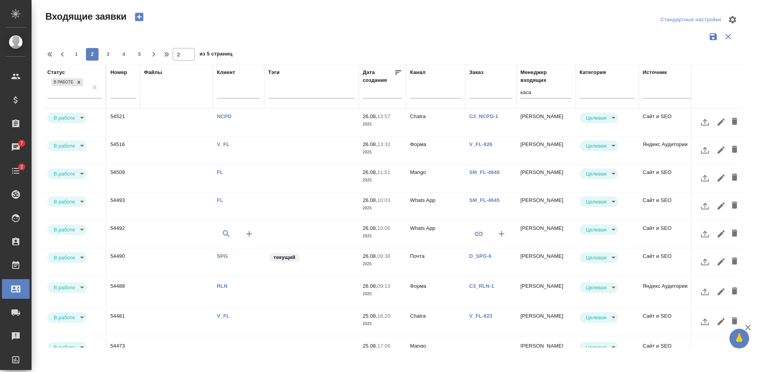
select select "RU"
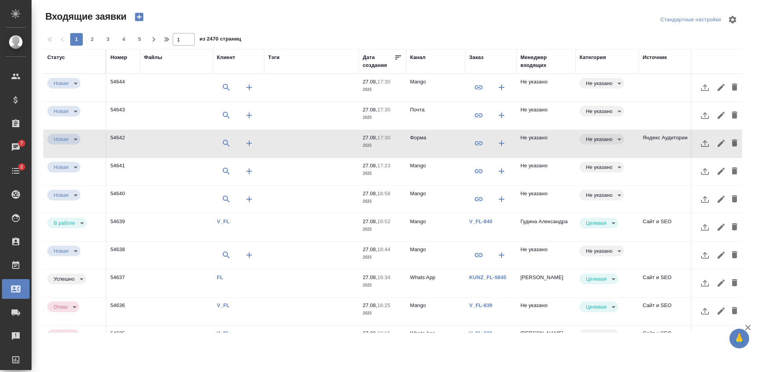
select select "RU"
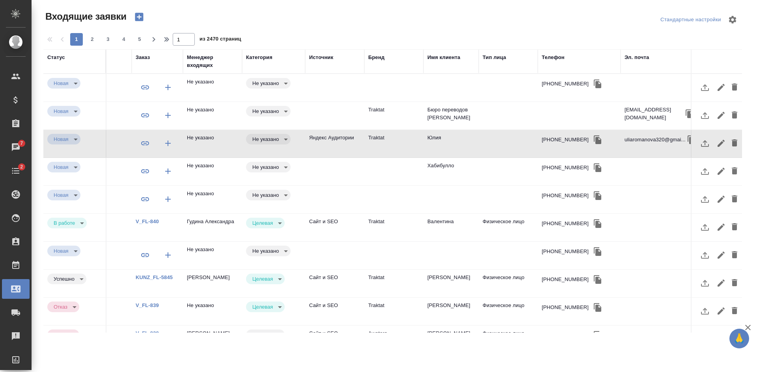
scroll to position [0, 348]
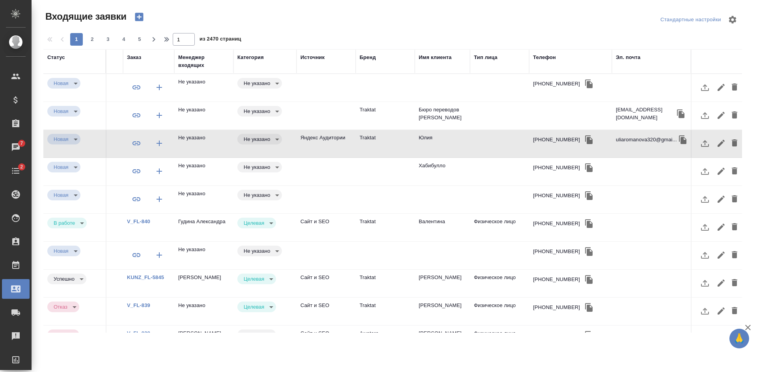
click at [459, 138] on td "Юлия" at bounding box center [442, 144] width 55 height 28
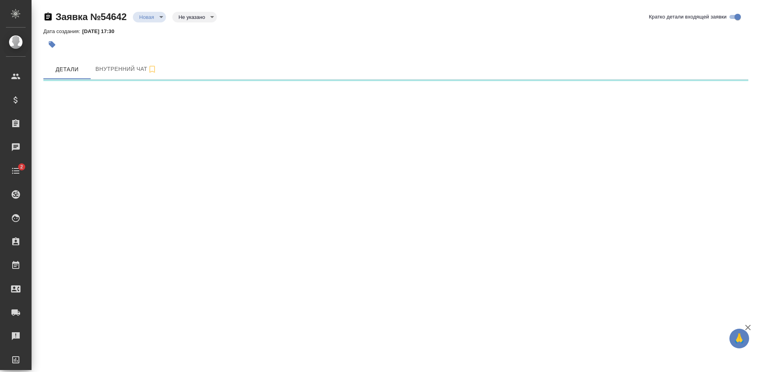
select select "RU"
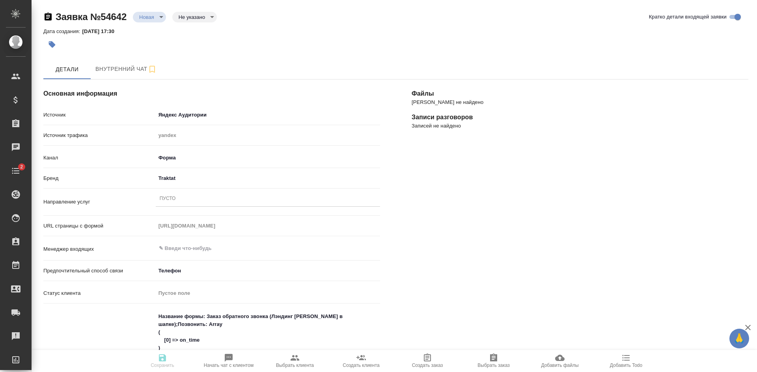
type textarea "x"
click at [167, 199] on div "Пусто" at bounding box center [168, 199] width 16 height 7
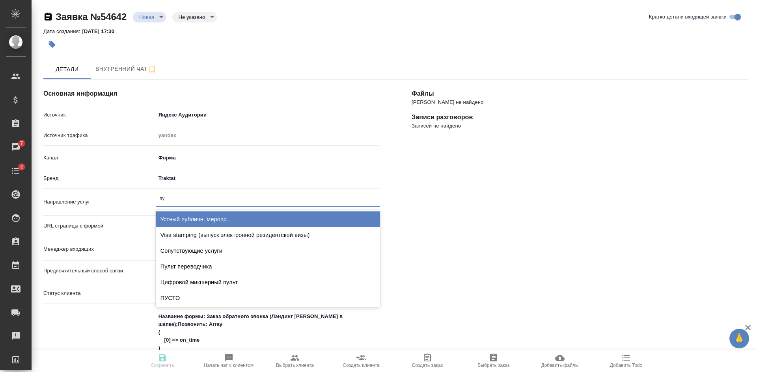
type input "пус"
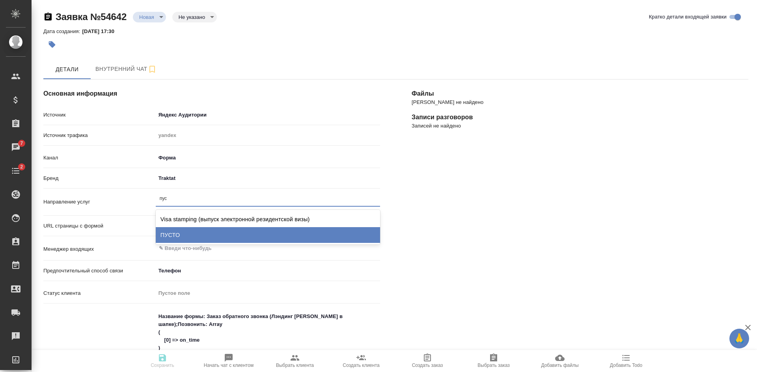
click at [188, 233] on div "ПУСТО" at bounding box center [268, 235] width 224 height 16
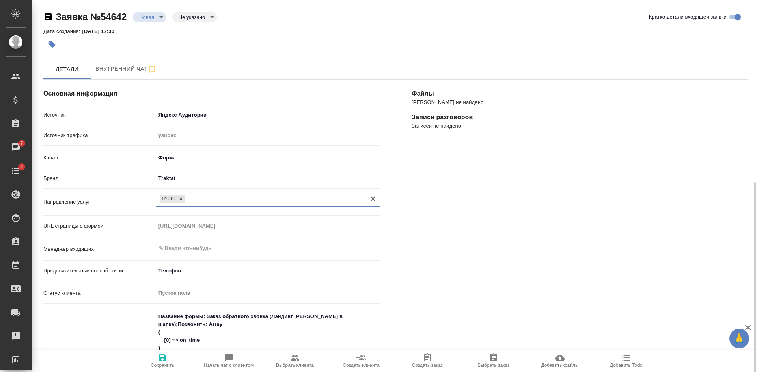
scroll to position [158, 0]
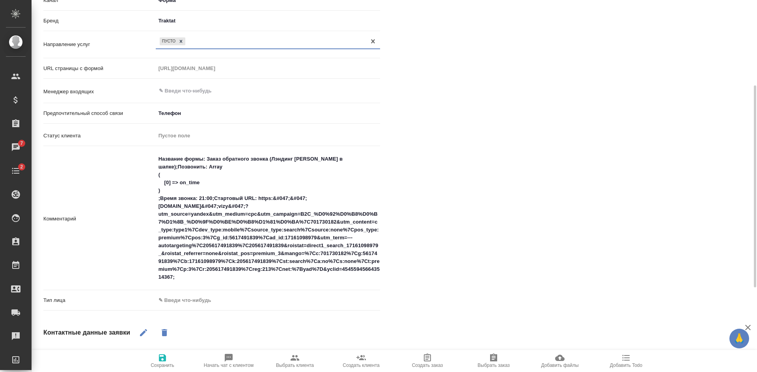
click at [191, 300] on body "🙏 .cls-1 fill:#fff; AWATERA [PERSON_NAME] Спецификации Заказы 7 Чаты 2 Todo Про…" at bounding box center [378, 186] width 757 height 372
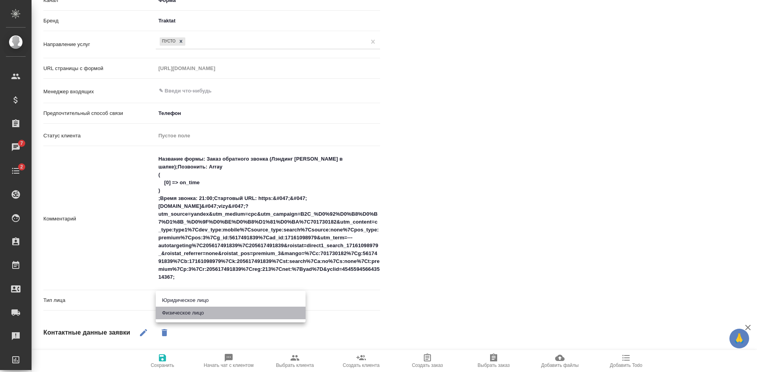
click at [189, 317] on li "Физическое лицо" at bounding box center [231, 313] width 150 height 13
type textarea "x"
type input "private"
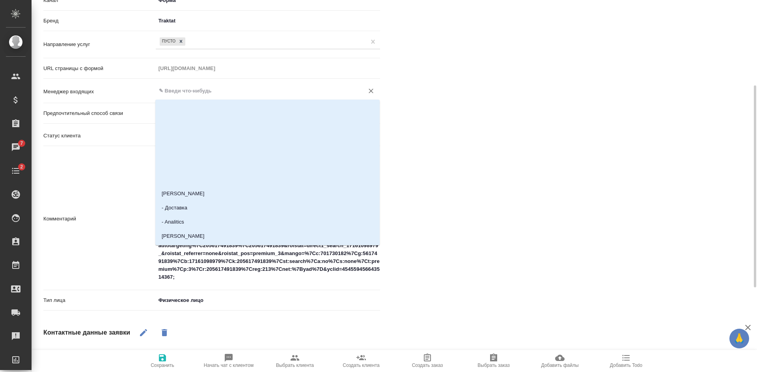
click at [191, 94] on input "text" at bounding box center [254, 90] width 193 height 9
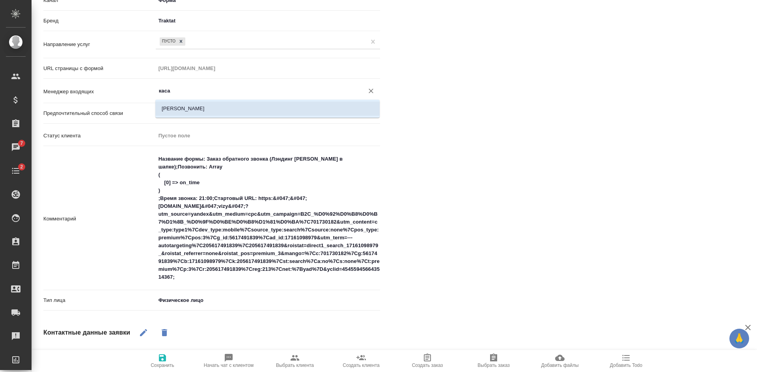
click at [191, 110] on li "[PERSON_NAME]" at bounding box center [267, 109] width 224 height 14
type input "[PERSON_NAME]"
type textarea "x"
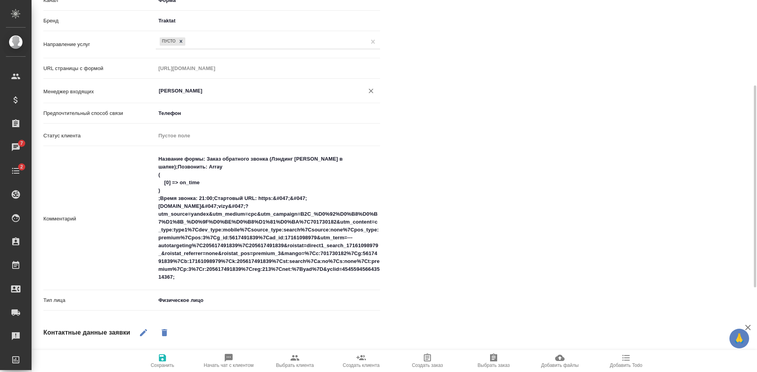
type input "[PERSON_NAME]"
click at [157, 358] on span "Сохранить" at bounding box center [162, 361] width 57 height 15
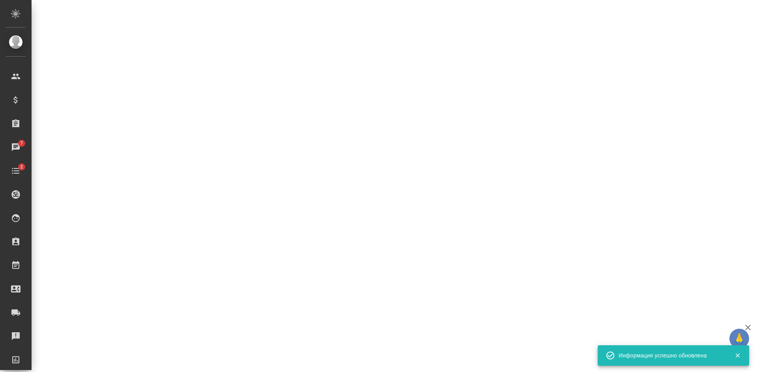
select select "RU"
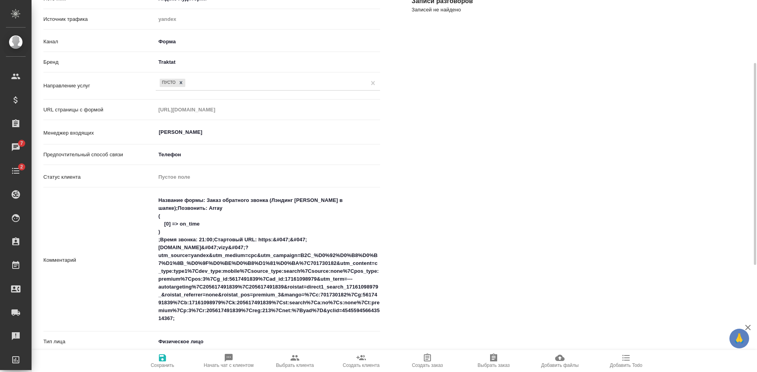
scroll to position [0, 0]
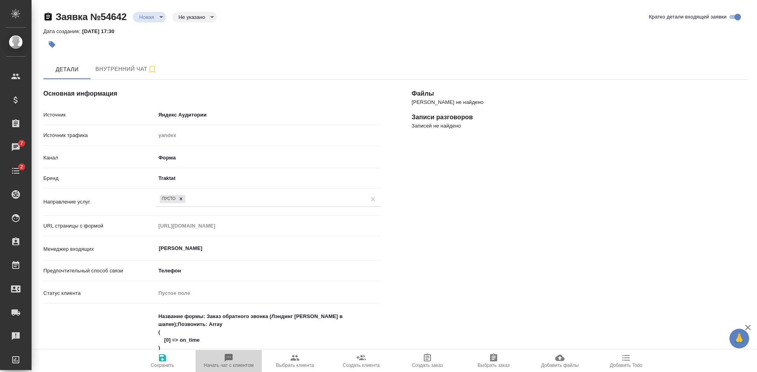
click at [219, 361] on span "Начать чат с клиентом" at bounding box center [228, 361] width 57 height 15
type textarea "x"
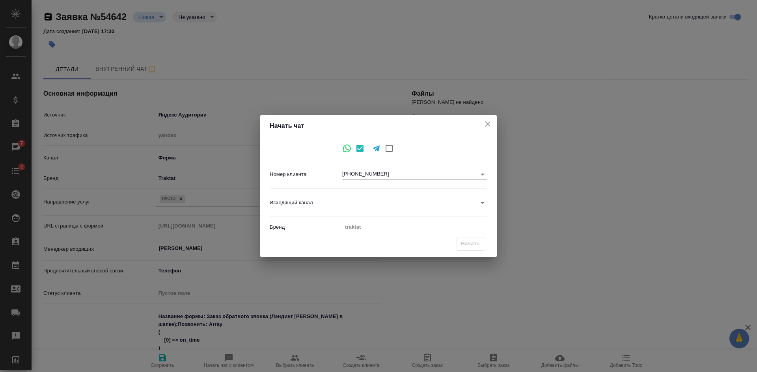
click at [366, 194] on div "Исходящий канал ​" at bounding box center [379, 203] width 218 height 22
click at [364, 201] on body "🙏 .cls-1 fill:#fff; AWATERA [PERSON_NAME] Спецификации Заказы 7 Чаты 2 Todo Про…" at bounding box center [378, 186] width 757 height 372
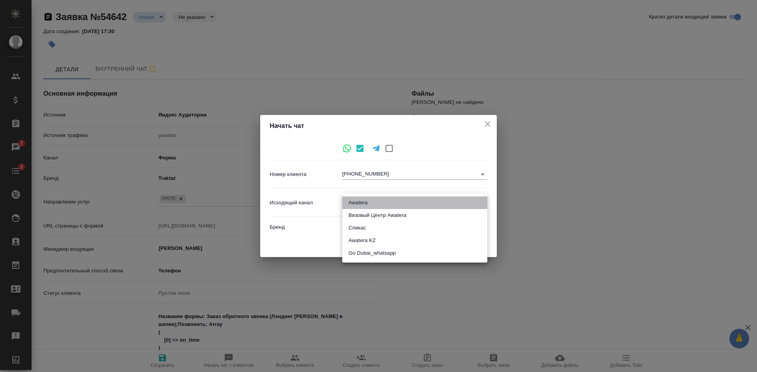
click at [359, 205] on li "Awatera" at bounding box center [414, 203] width 145 height 13
type input "2"
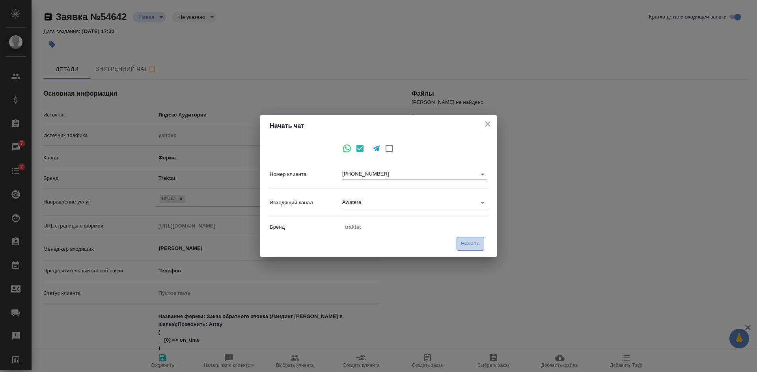
click at [472, 243] on span "Начать" at bounding box center [470, 244] width 19 height 9
type input "inProcess"
type textarea "x"
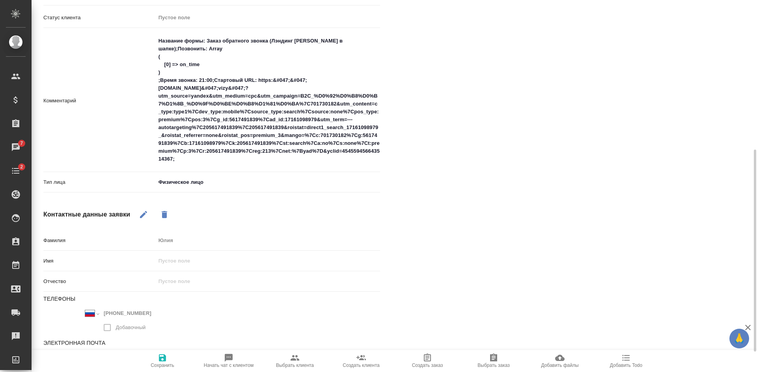
scroll to position [118, 0]
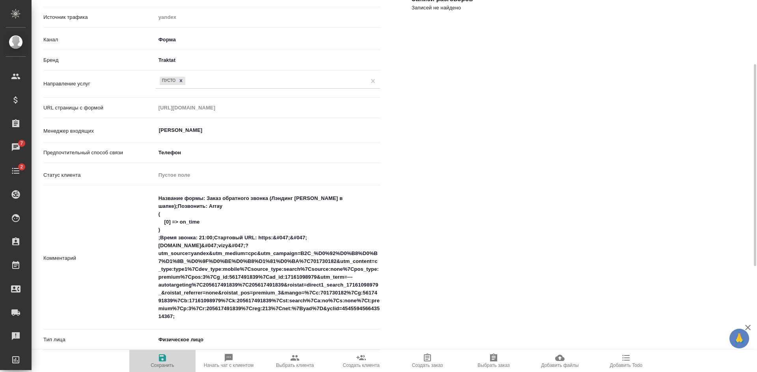
click at [161, 362] on icon "button" at bounding box center [162, 358] width 9 height 9
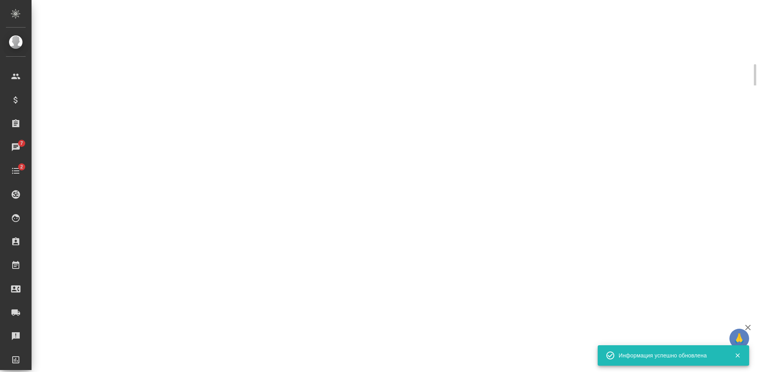
select select "RU"
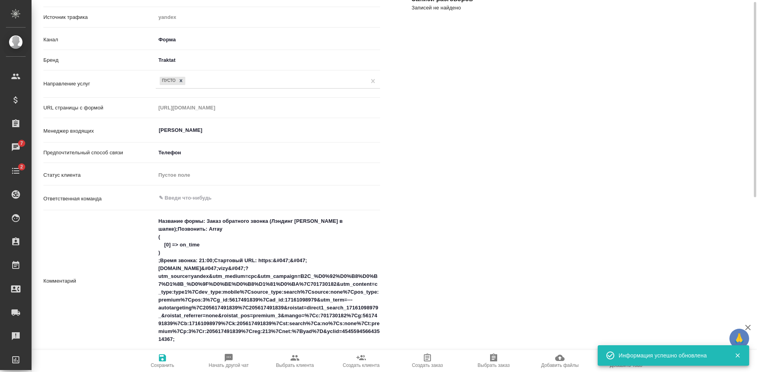
scroll to position [0, 0]
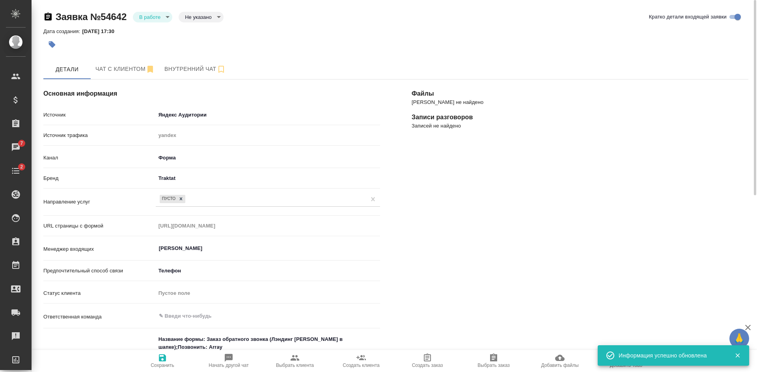
type textarea "x"
click at [136, 78] on button "Чат с клиентом" at bounding box center [125, 70] width 69 height 20
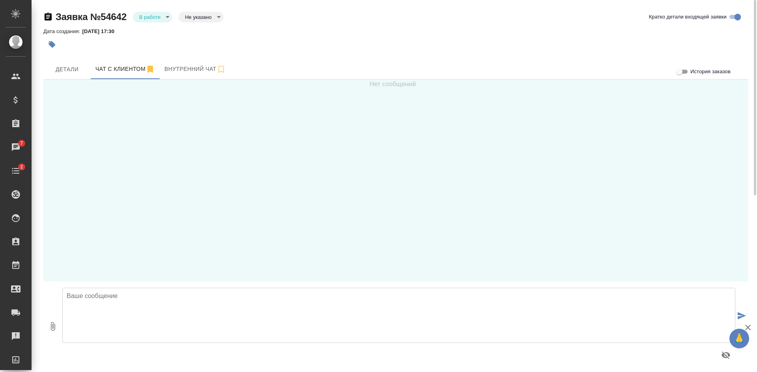
click at [133, 312] on textarea at bounding box center [398, 315] width 673 height 55
click at [67, 311] on textarea "[PERSON_NAME], здравствуйте! Можем перезвонить Вам до 19:00, либо овтетит в чат…" at bounding box center [398, 315] width 673 height 55
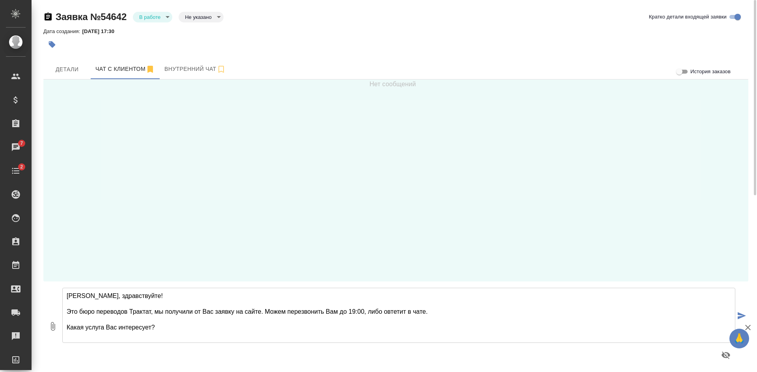
click at [365, 310] on textarea "Юлия, здравствуйте! Это бюро переводов Трактат, мы получили от Вас заявку на са…" at bounding box center [398, 315] width 673 height 55
click at [70, 325] on textarea "Юлия, здравствуйте! Это бюро переводов Трактат, мы получили от Вас заявку на са…" at bounding box center [398, 315] width 673 height 55
click at [364, 311] on textarea "Юлия, здравствуйте! Это бюро переводов Трактат, мы получили от Вас заявку на са…" at bounding box center [398, 315] width 673 height 55
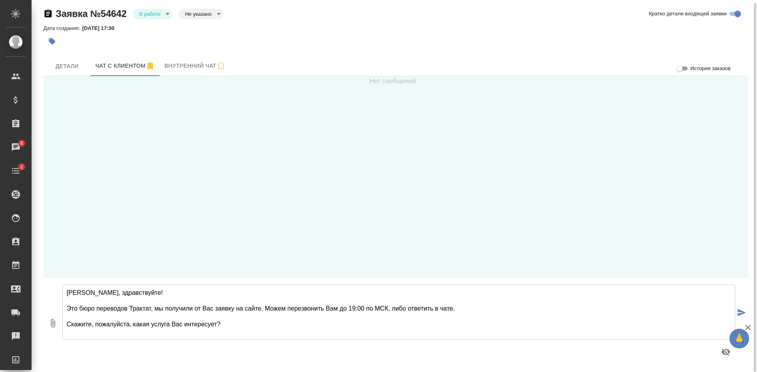
click at [251, 324] on textarea "Юлия, здравствуйте! Это бюро переводов Трактат, мы получили от Вас заявку на са…" at bounding box center [398, 312] width 673 height 55
type textarea "Юлия, здравствуйте! Это бюро переводов Трактат, мы получили от Вас заявку на са…"
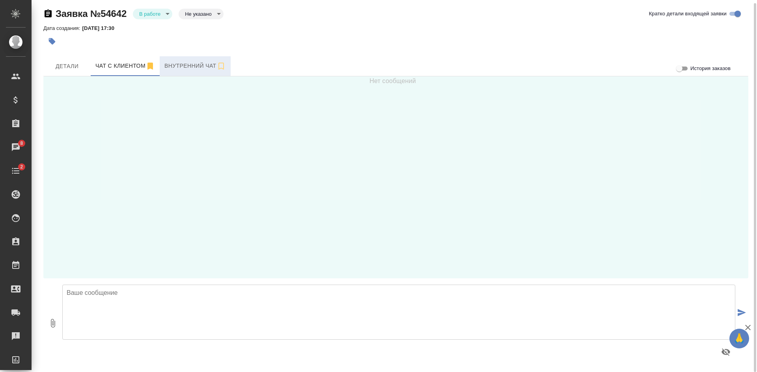
click at [178, 61] on span "Внутренний чат" at bounding box center [194, 66] width 61 height 10
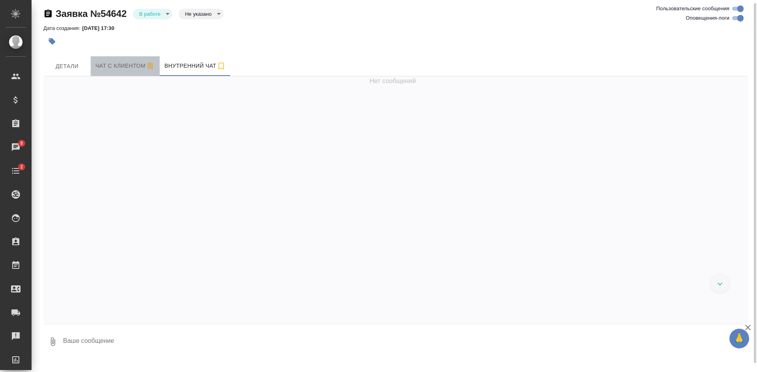
click at [125, 65] on span "Чат с клиентом" at bounding box center [125, 66] width 60 height 10
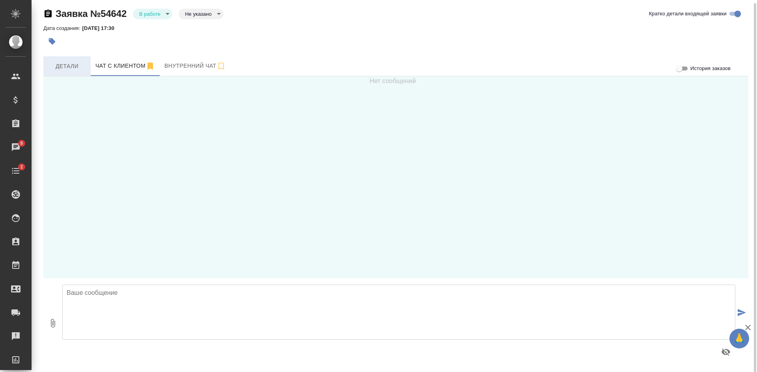
click at [69, 68] on span "Детали" at bounding box center [67, 66] width 38 height 10
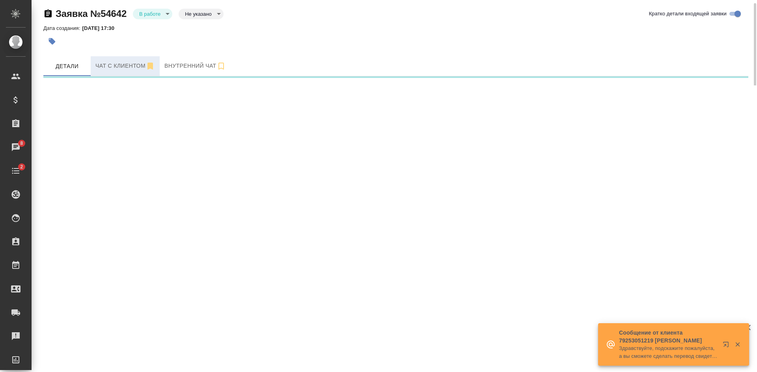
select select "RU"
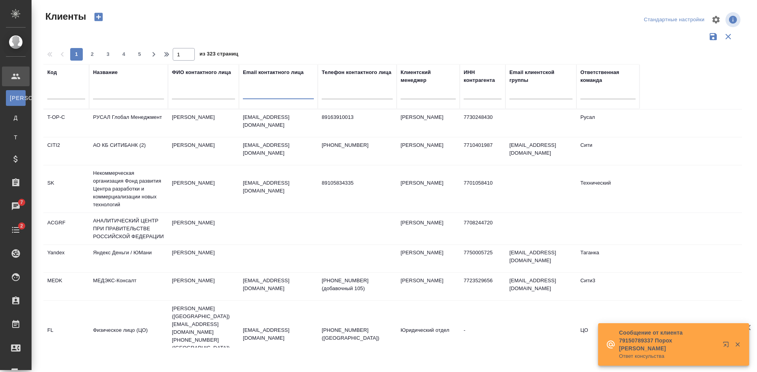
select select "RU"
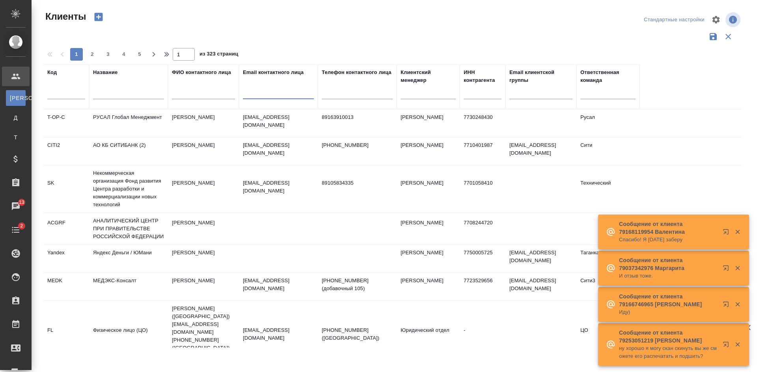
paste input "[EMAIL_ADDRESS][DOMAIN_NAME]"
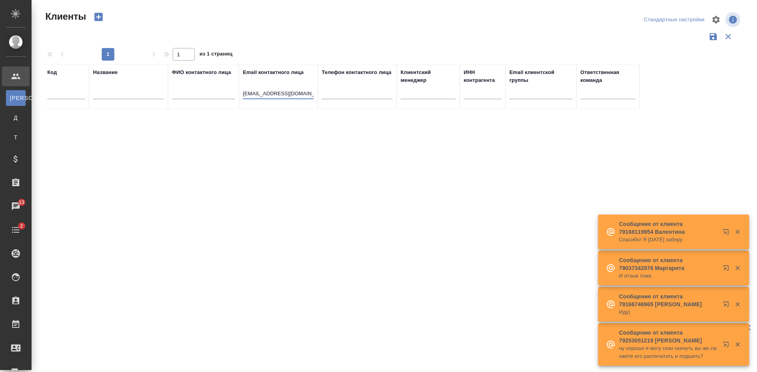
click at [249, 92] on input "[EMAIL_ADDRESS][DOMAIN_NAME]" at bounding box center [278, 94] width 71 height 10
type input "@[DOMAIN_NAME]"
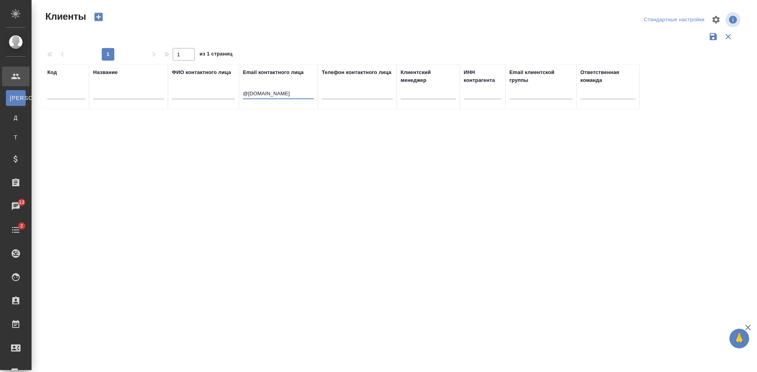
drag, startPoint x: 309, startPoint y: 94, endPoint x: 228, endPoint y: 92, distance: 80.8
click at [233, 93] on tr "Код Название ФИО контактного лица Email контактного лица @[DOMAIN_NAME] Телефон…" at bounding box center [341, 86] width 596 height 45
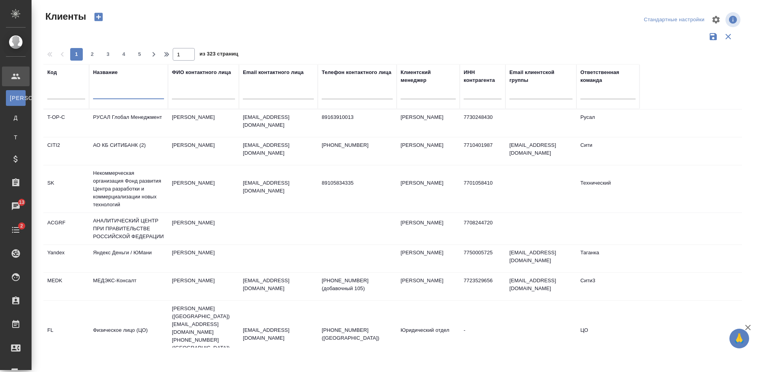
click at [129, 93] on input "text" at bounding box center [128, 94] width 71 height 10
paste input "АРГУС"
type input "АРГУС"
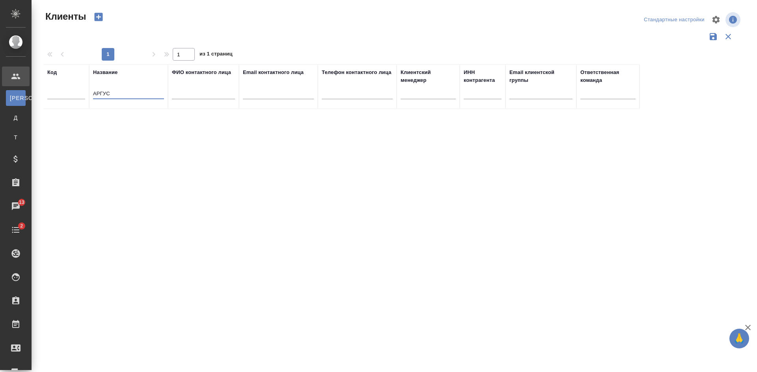
drag, startPoint x: 110, startPoint y: 95, endPoint x: 38, endPoint y: 87, distance: 72.5
click at [39, 89] on div "Клиенты Стандартные настройки 1 1 из 1 страниц Код Название АРГУС ФИО контактно…" at bounding box center [395, 176] width 713 height 352
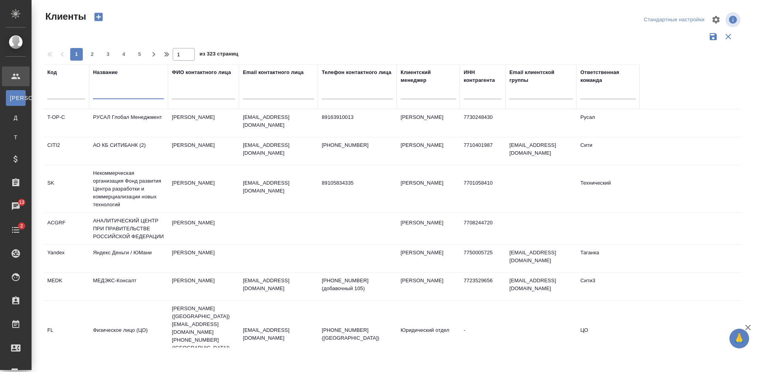
click at [476, 95] on input "text" at bounding box center [482, 94] width 38 height 10
paste input "4704027366"
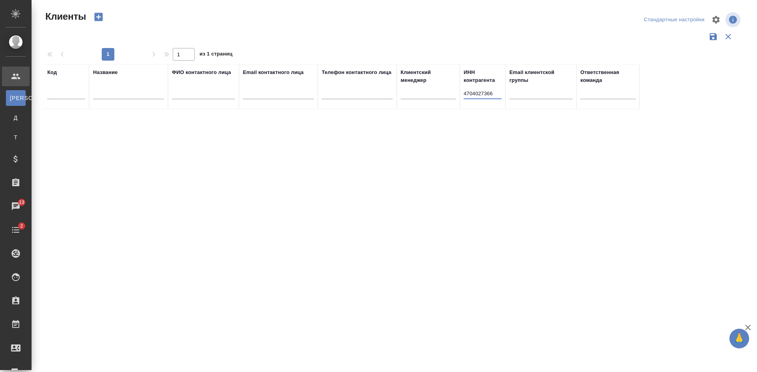
type input "4704027366"
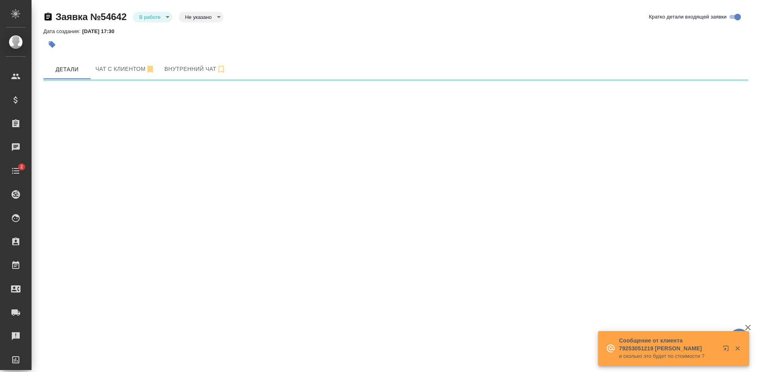
select select "RU"
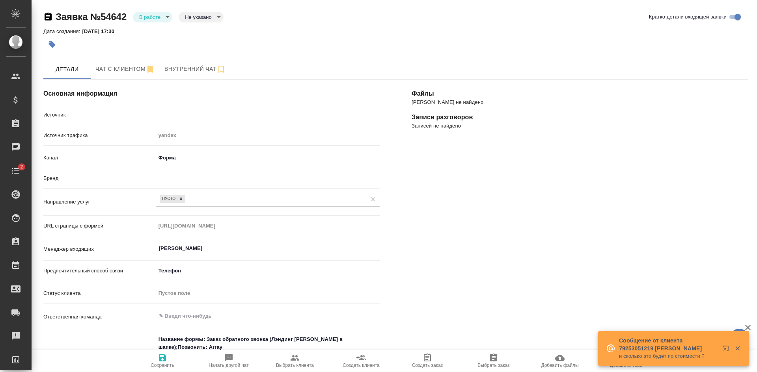
type textarea "x"
click at [114, 67] on span "Чат с клиентом" at bounding box center [125, 69] width 60 height 10
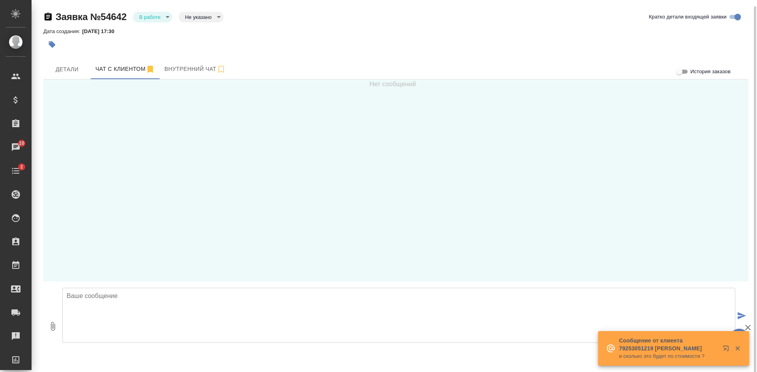
scroll to position [3, 0]
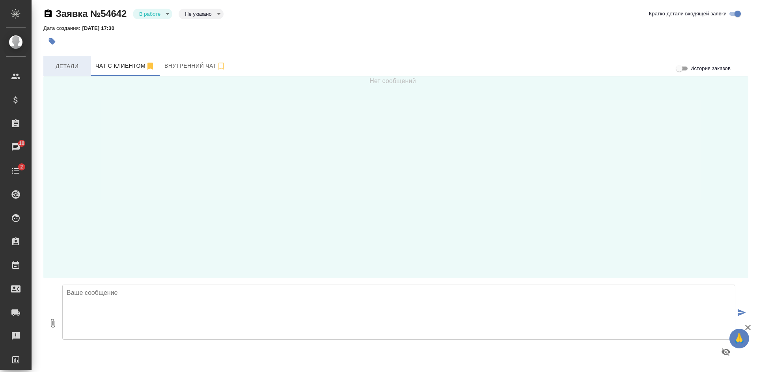
click at [76, 63] on span "Детали" at bounding box center [67, 66] width 38 height 10
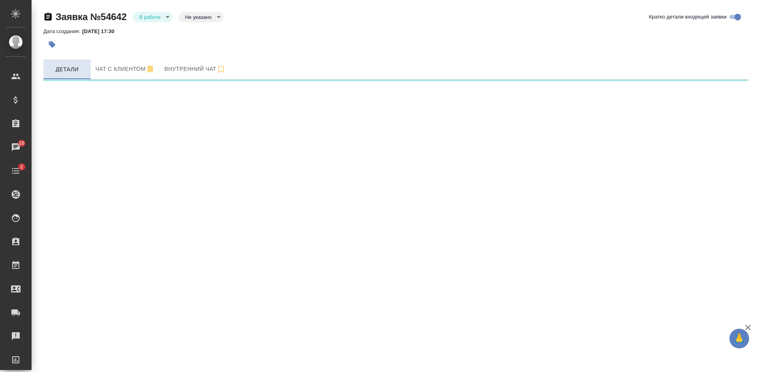
select select "RU"
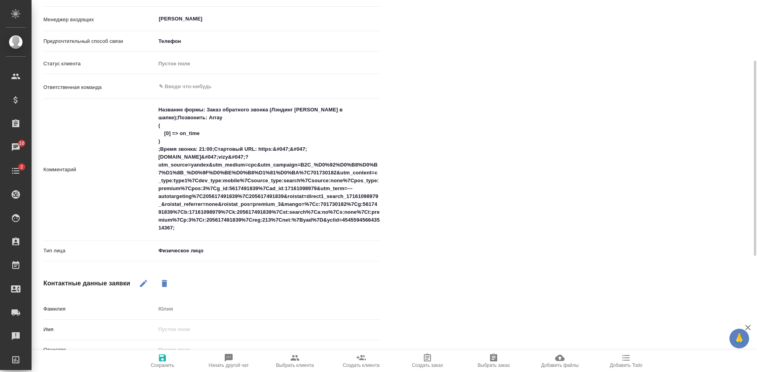
scroll to position [190, 0]
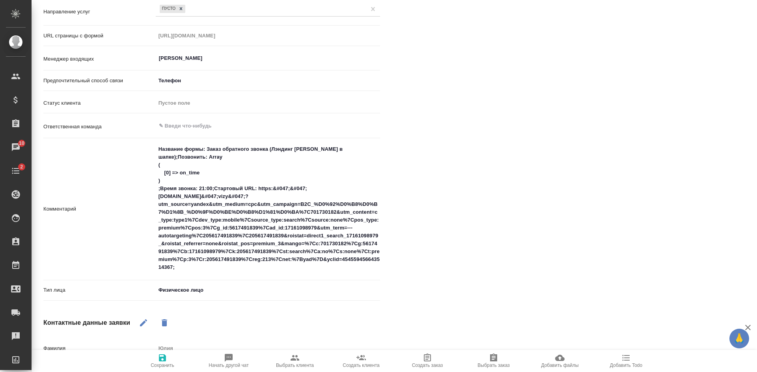
type textarea "x"
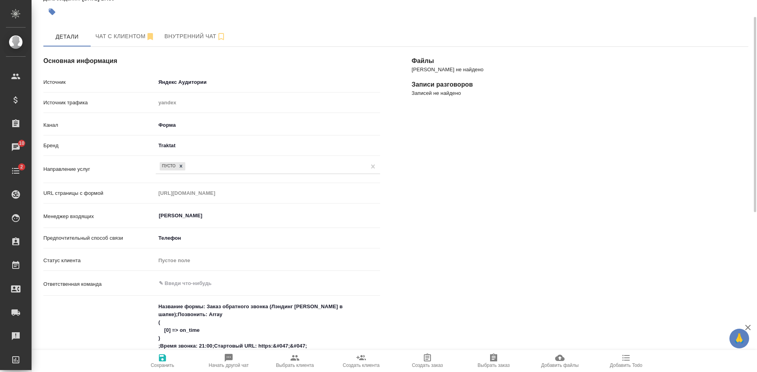
scroll to position [0, 0]
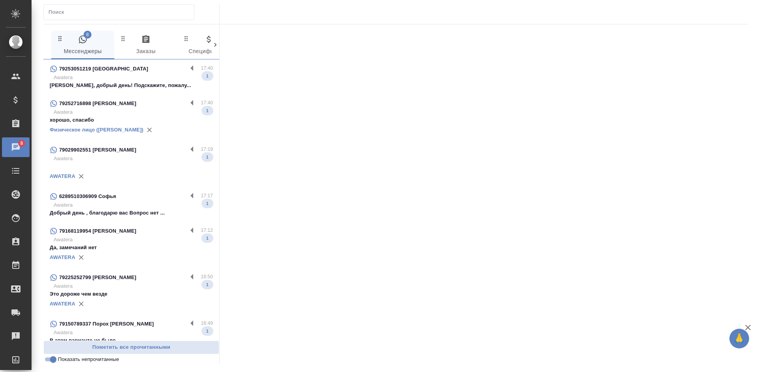
click at [118, 84] on p "[PERSON_NAME], добрый день! Подскажите, пожалу..." at bounding box center [131, 86] width 163 height 8
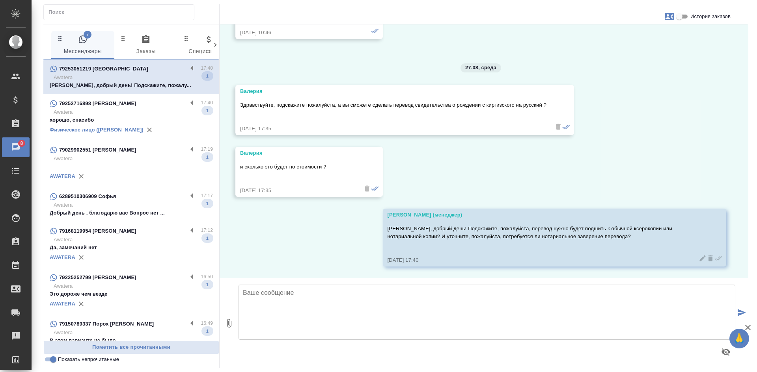
scroll to position [2444, 0]
click at [121, 108] on div "79252716898 [PERSON_NAME]" at bounding box center [119, 103] width 138 height 9
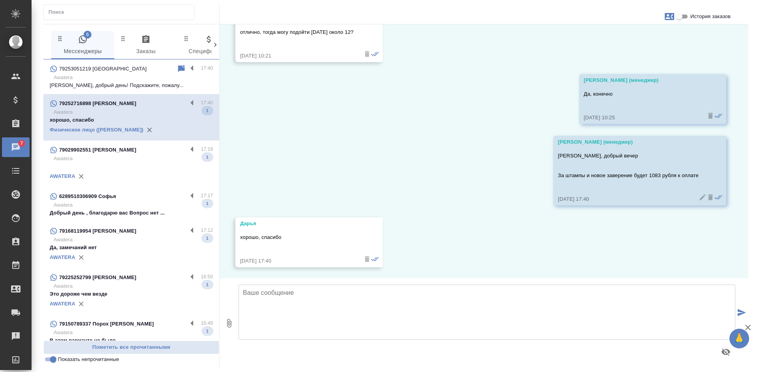
scroll to position [6420, 0]
click at [127, 216] on p "Добрый день , благодарю вас Вопрос нет ..." at bounding box center [131, 213] width 163 height 8
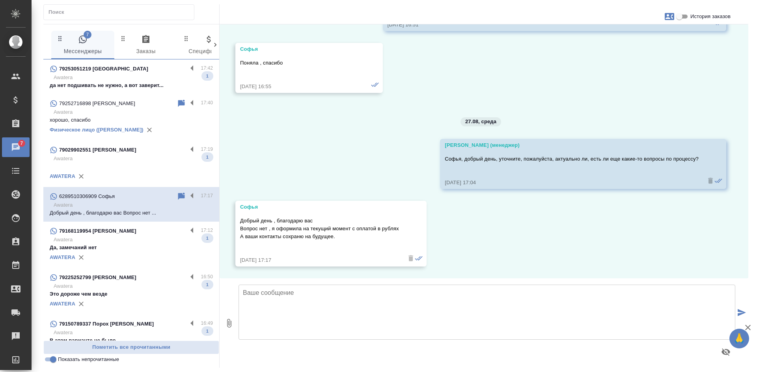
scroll to position [2733, 0]
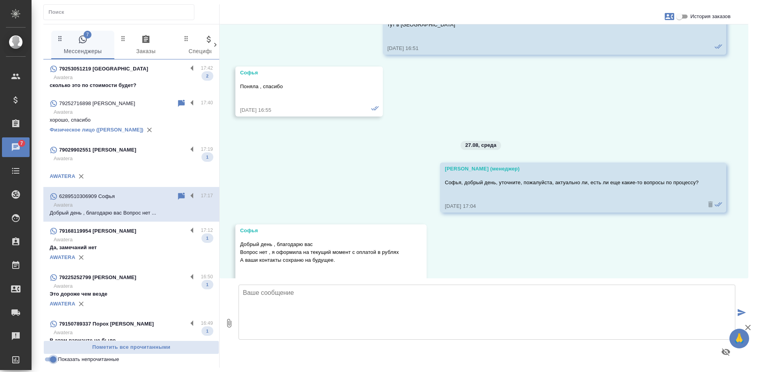
click at [52, 360] on input "Показать непрочитанные" at bounding box center [53, 359] width 28 height 9
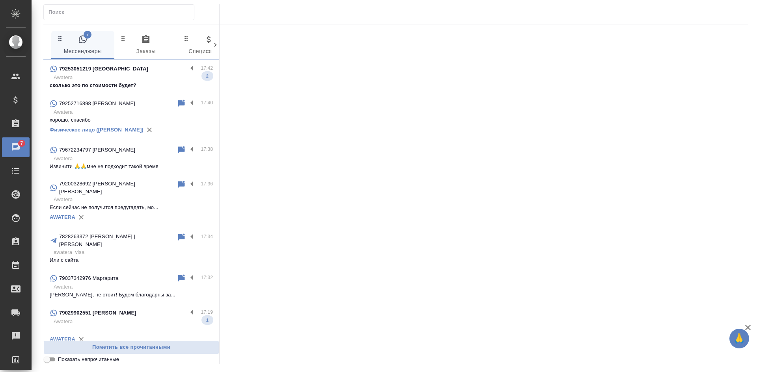
click at [52, 360] on input "Показать непрочитанные" at bounding box center [47, 359] width 28 height 9
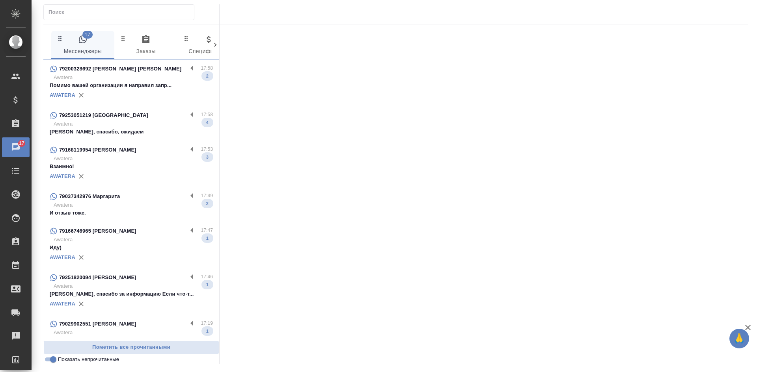
click at [98, 128] on p "[PERSON_NAME], спасибо, ожидаем" at bounding box center [131, 132] width 163 height 8
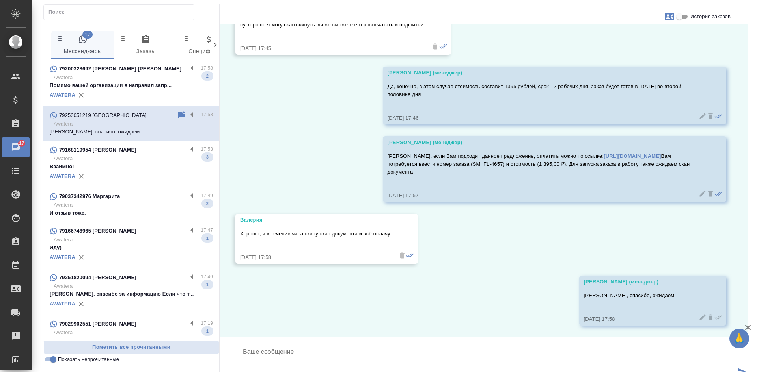
scroll to position [2970, 0]
click at [94, 156] on p "Awatera" at bounding box center [133, 159] width 159 height 8
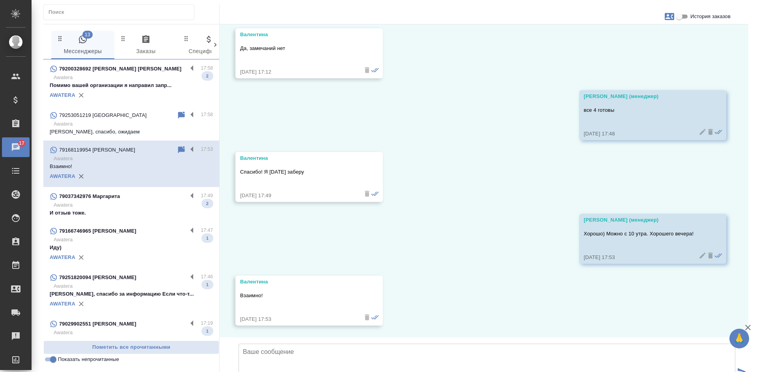
scroll to position [523, 0]
click at [127, 212] on p "И отзыв тоже." at bounding box center [131, 213] width 163 height 8
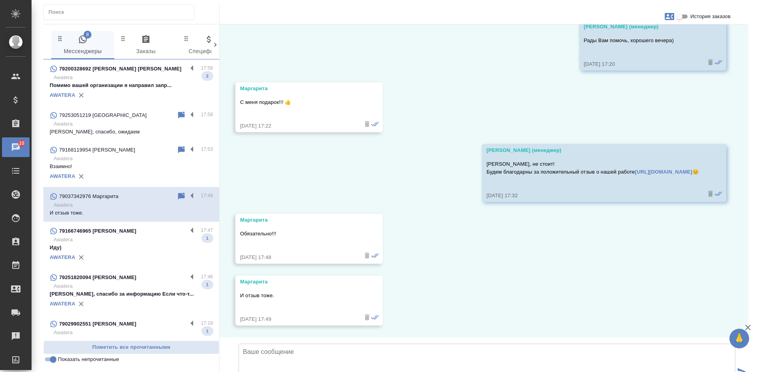
scroll to position [3280, 0]
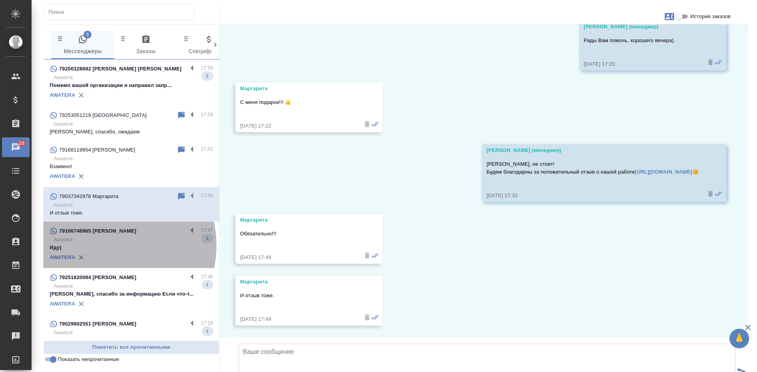
click at [106, 246] on p "Иду)" at bounding box center [131, 248] width 163 height 8
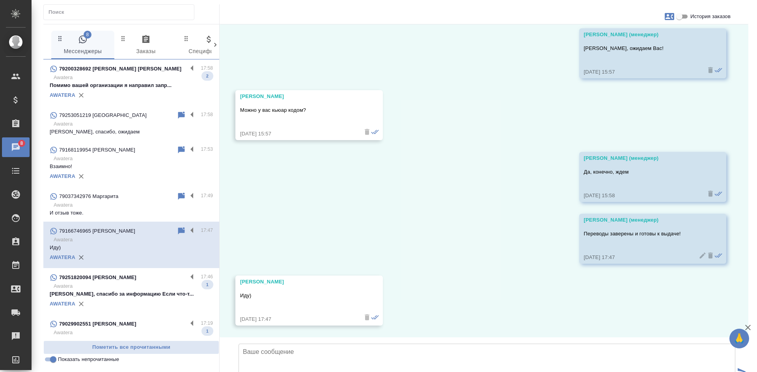
scroll to position [4835, 0]
click at [130, 287] on p "Awatera" at bounding box center [133, 287] width 159 height 8
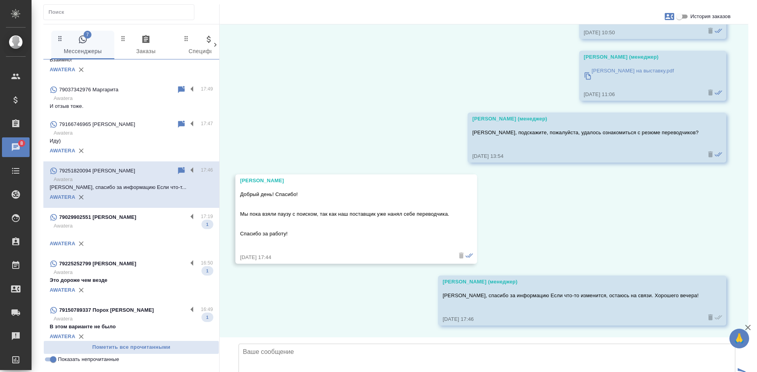
scroll to position [118, 0]
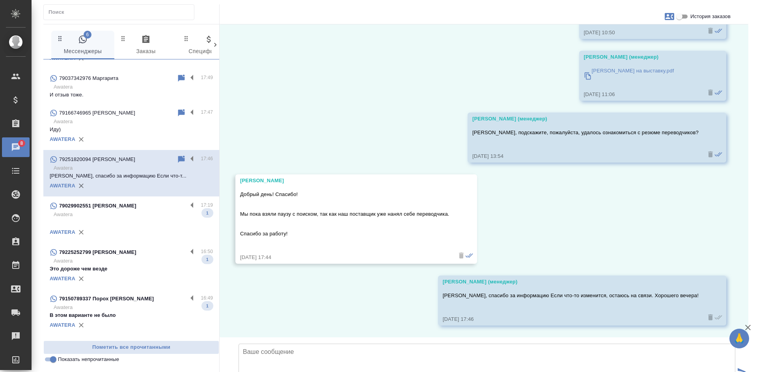
click at [50, 363] on input "Показать непрочитанные" at bounding box center [53, 359] width 28 height 9
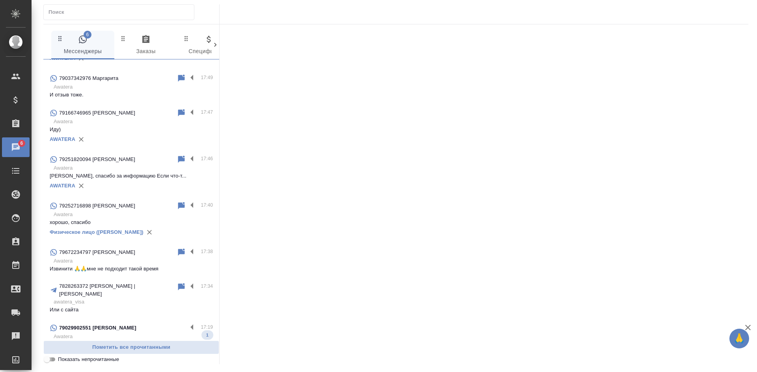
click at [50, 363] on input "Показать непрочитанные" at bounding box center [47, 359] width 28 height 9
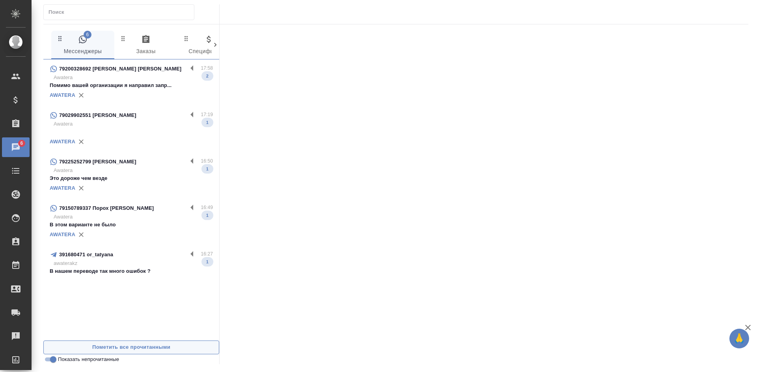
scroll to position [0, 0]
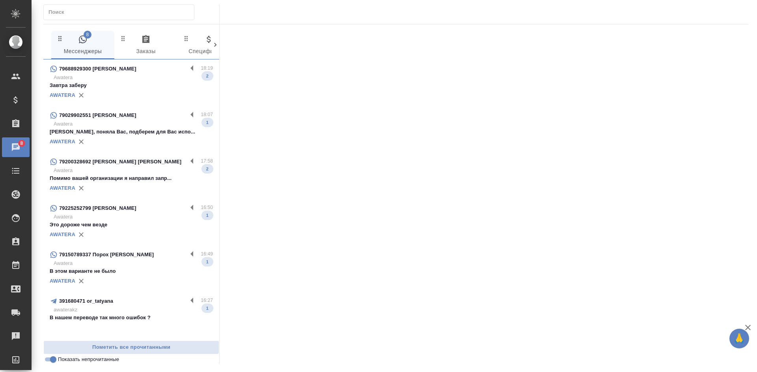
click at [148, 119] on div "79029902551 [PERSON_NAME]" at bounding box center [119, 115] width 138 height 9
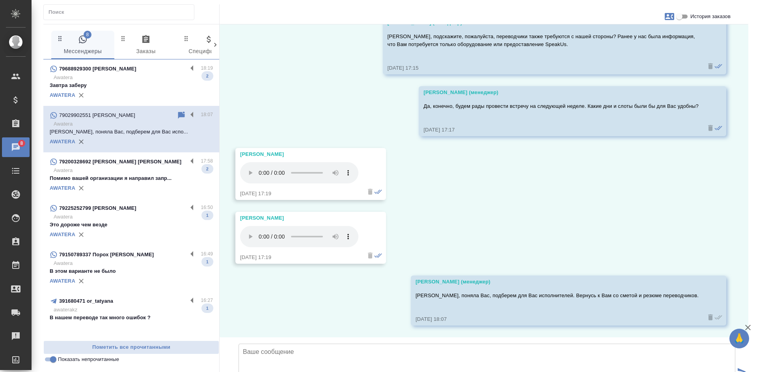
scroll to position [1574, 0]
click at [51, 361] on input "Показать непрочитанные" at bounding box center [53, 359] width 28 height 9
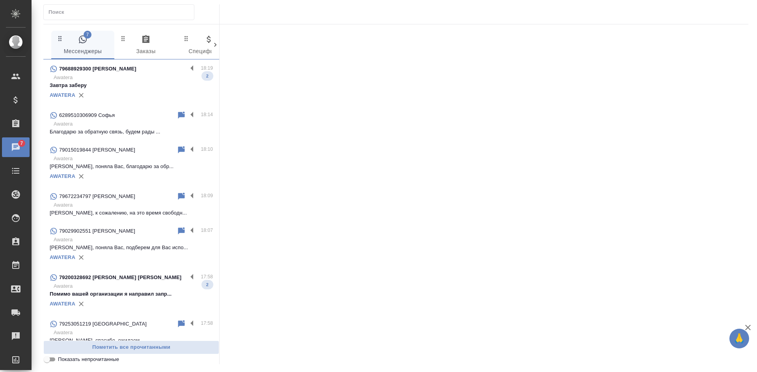
click at [51, 361] on input "Показать непрочитанные" at bounding box center [47, 359] width 28 height 9
checkbox input "true"
